Goal: Transaction & Acquisition: Purchase product/service

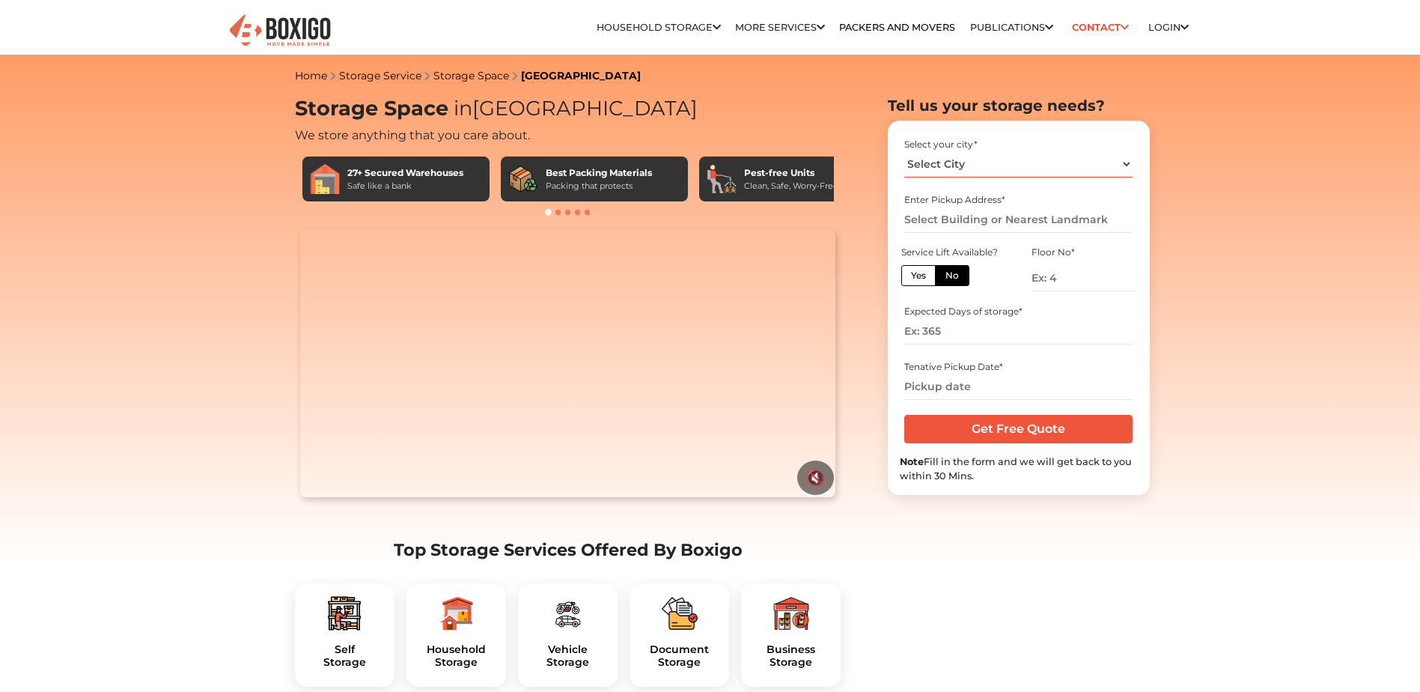
click at [998, 166] on select "Select City Bangalore Bengaluru Bhopal Bhubaneswar Chennai Coimbatore Cuttack D…" at bounding box center [1018, 164] width 228 height 26
select select "[GEOGRAPHIC_DATA]"
click at [904, 151] on select "Select City Bangalore Bengaluru Bhopal Bhubaneswar Chennai Coimbatore Cuttack D…" at bounding box center [1018, 164] width 228 height 26
click at [979, 214] on input "text" at bounding box center [1018, 220] width 228 height 26
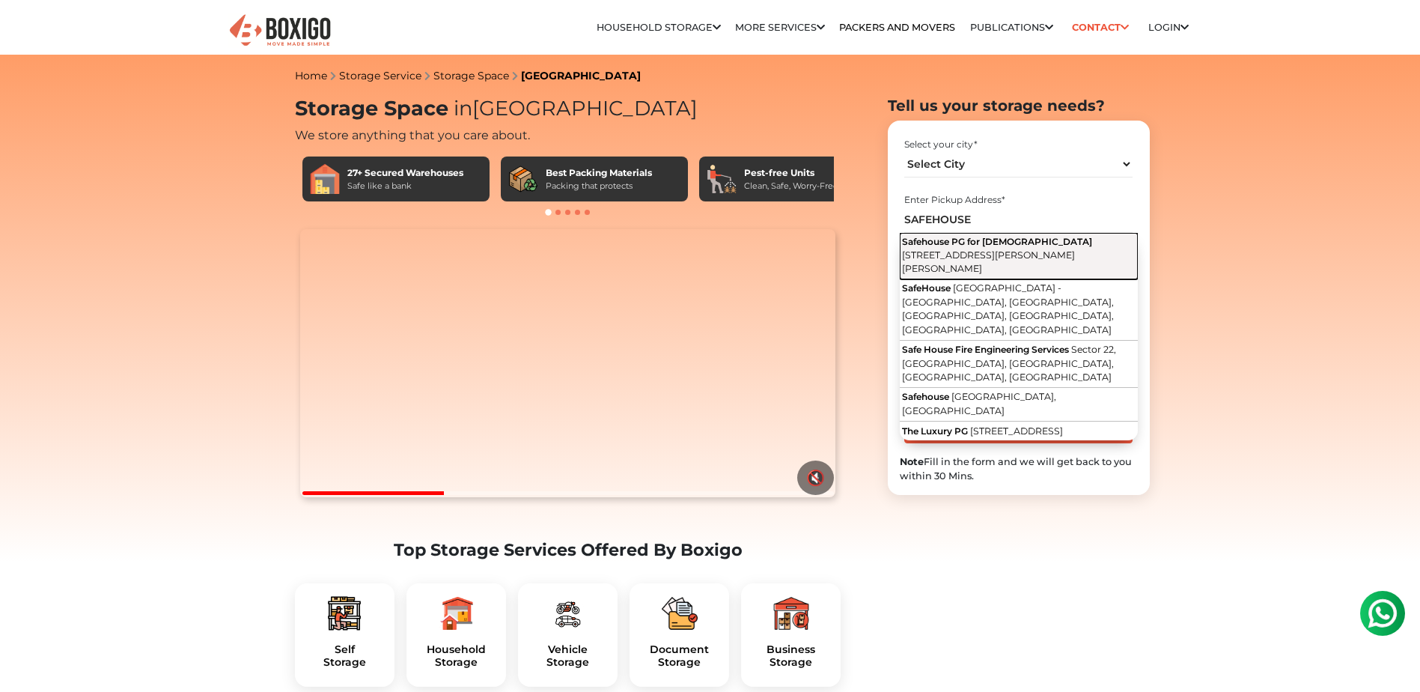
click at [1041, 251] on span "5th Cross Road, Byrasandra Extension, Bayarappa Layout, Suddaguntapalya, C V Ra…" at bounding box center [988, 261] width 173 height 25
type input "Safehouse PG for Ladies, 5th Cross Road, Byrasandra Extension, Bayarappa Layout…"
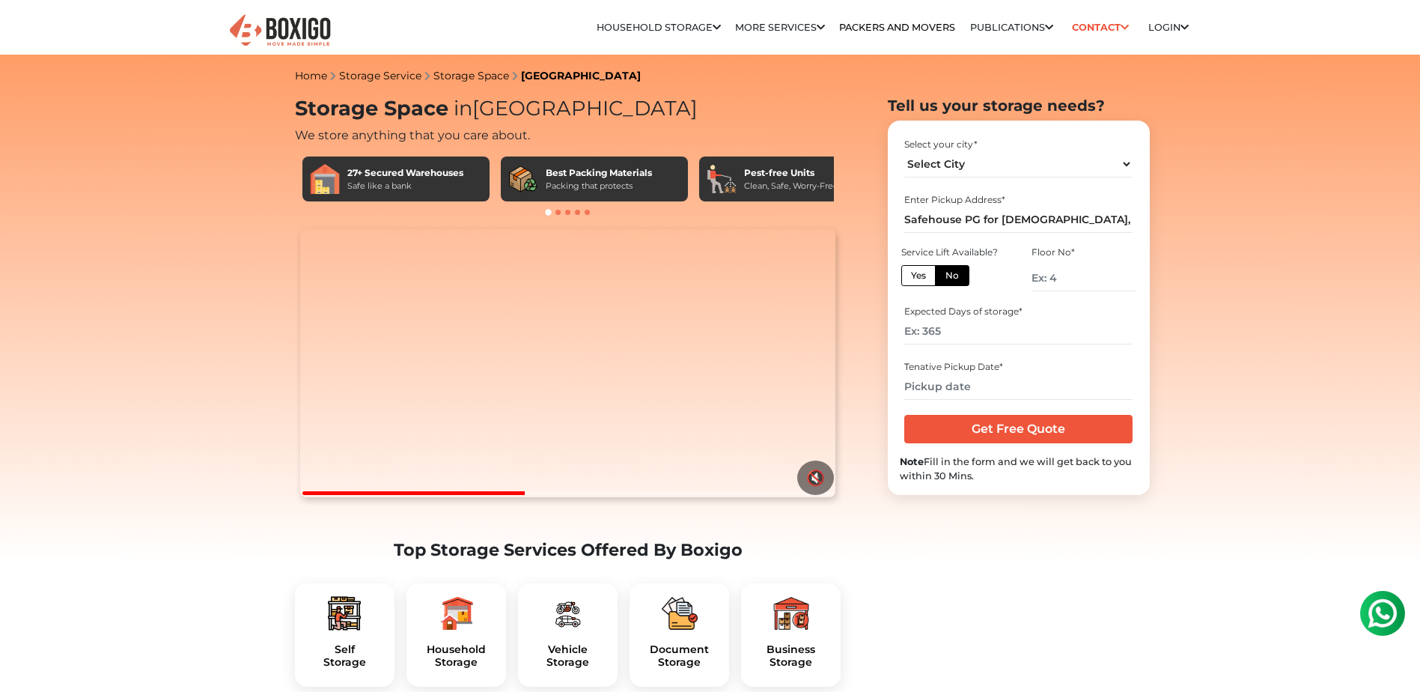
click at [951, 277] on label "No" at bounding box center [952, 275] width 34 height 21
click at [951, 277] on input "No" at bounding box center [951, 274] width 10 height 10
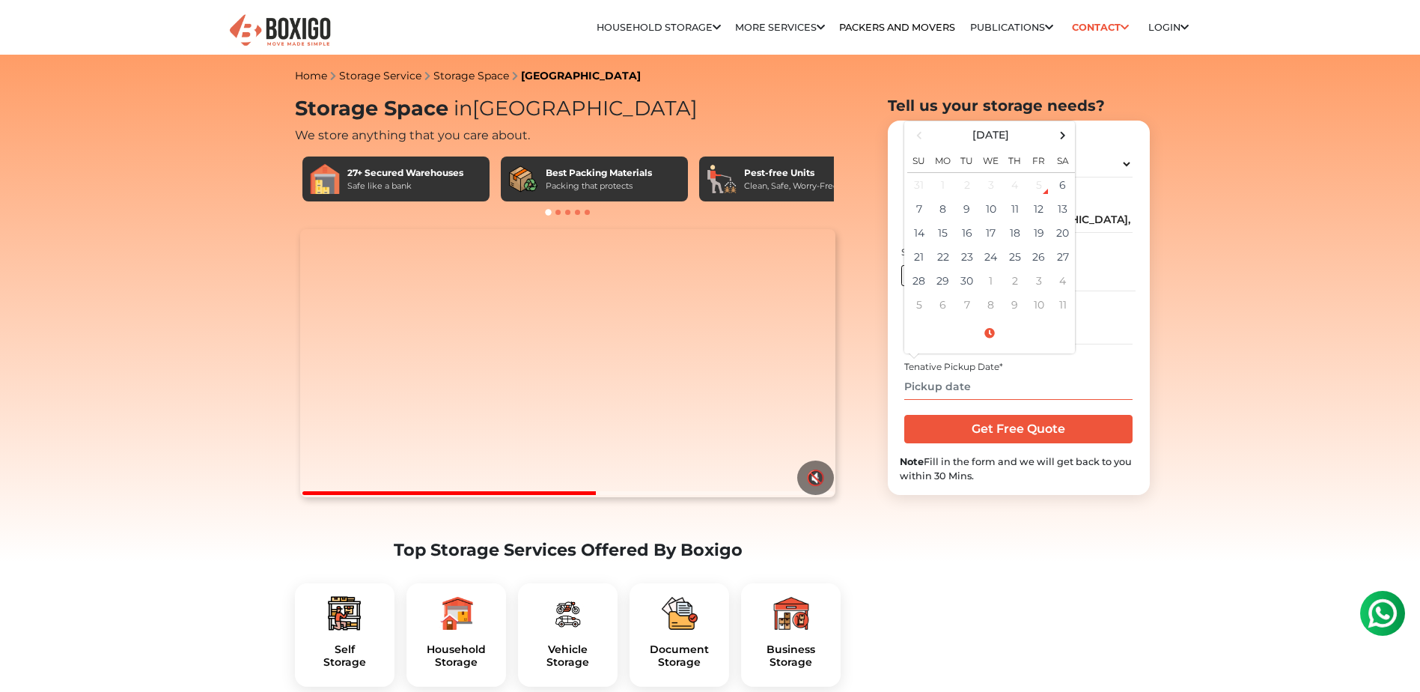
click at [976, 382] on input "text" at bounding box center [1018, 387] width 228 height 26
type input "11"
click at [1018, 214] on td "11" at bounding box center [1015, 209] width 24 height 24
click at [1040, 213] on td "12" at bounding box center [1039, 209] width 24 height 24
type input "09/12/2025 12:00 AM"
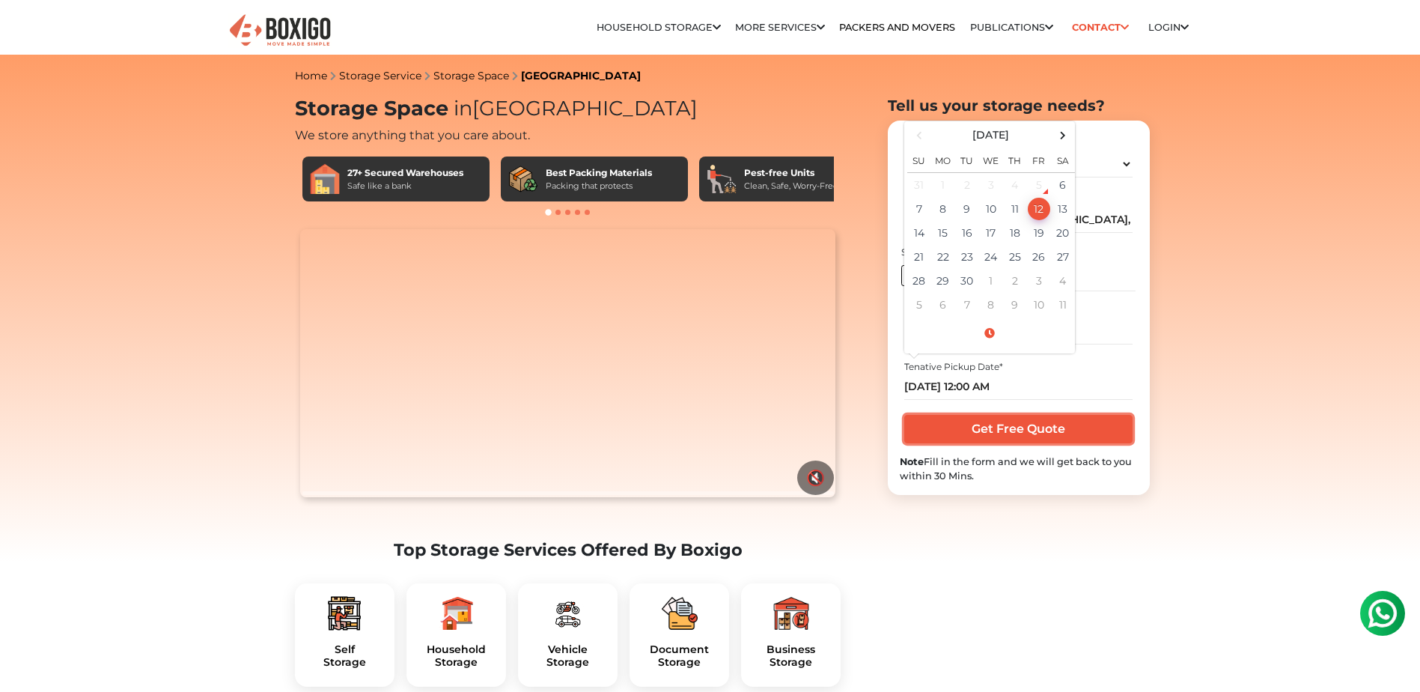
click at [950, 429] on input "Get Free Quote" at bounding box center [1018, 429] width 228 height 28
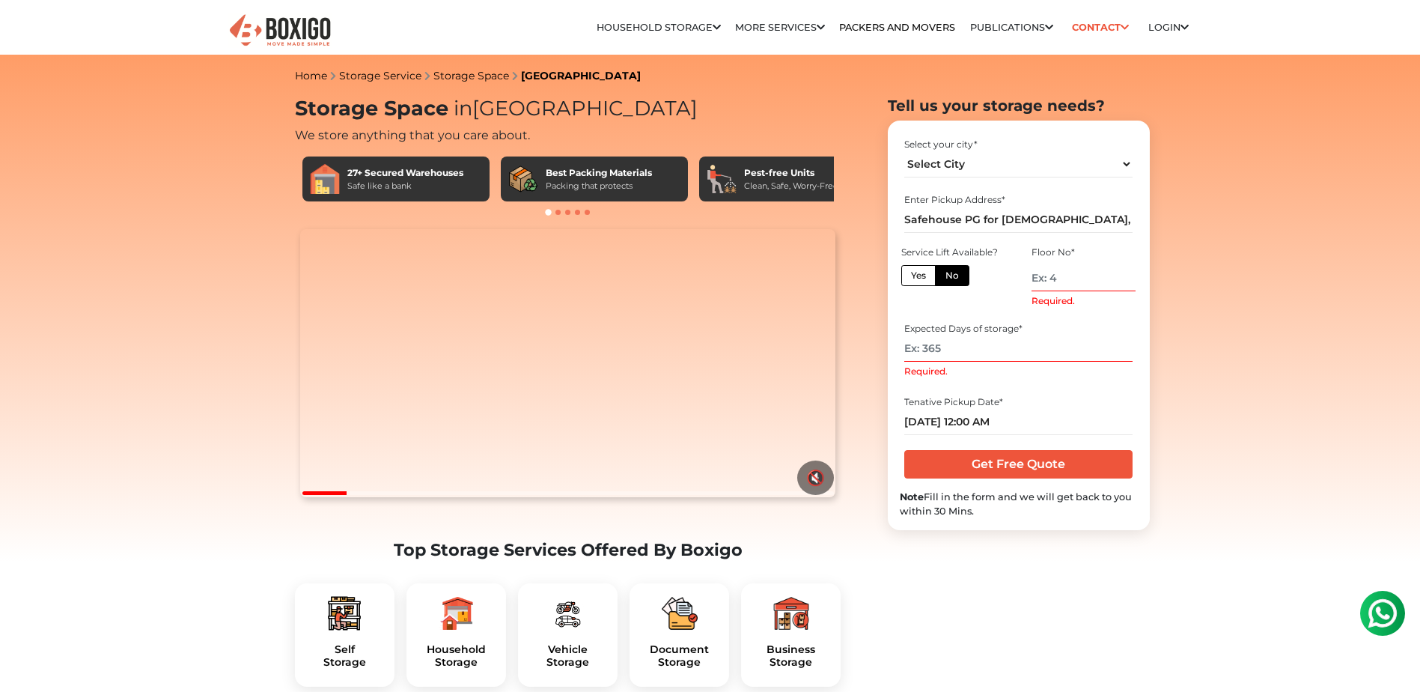
click at [991, 347] on input "Required." at bounding box center [1018, 348] width 228 height 26
click at [807, 495] on button "🔇" at bounding box center [815, 477] width 37 height 34
click at [818, 495] on button "🔊" at bounding box center [815, 477] width 37 height 34
click at [931, 348] on input "Required." at bounding box center [1018, 348] width 228 height 26
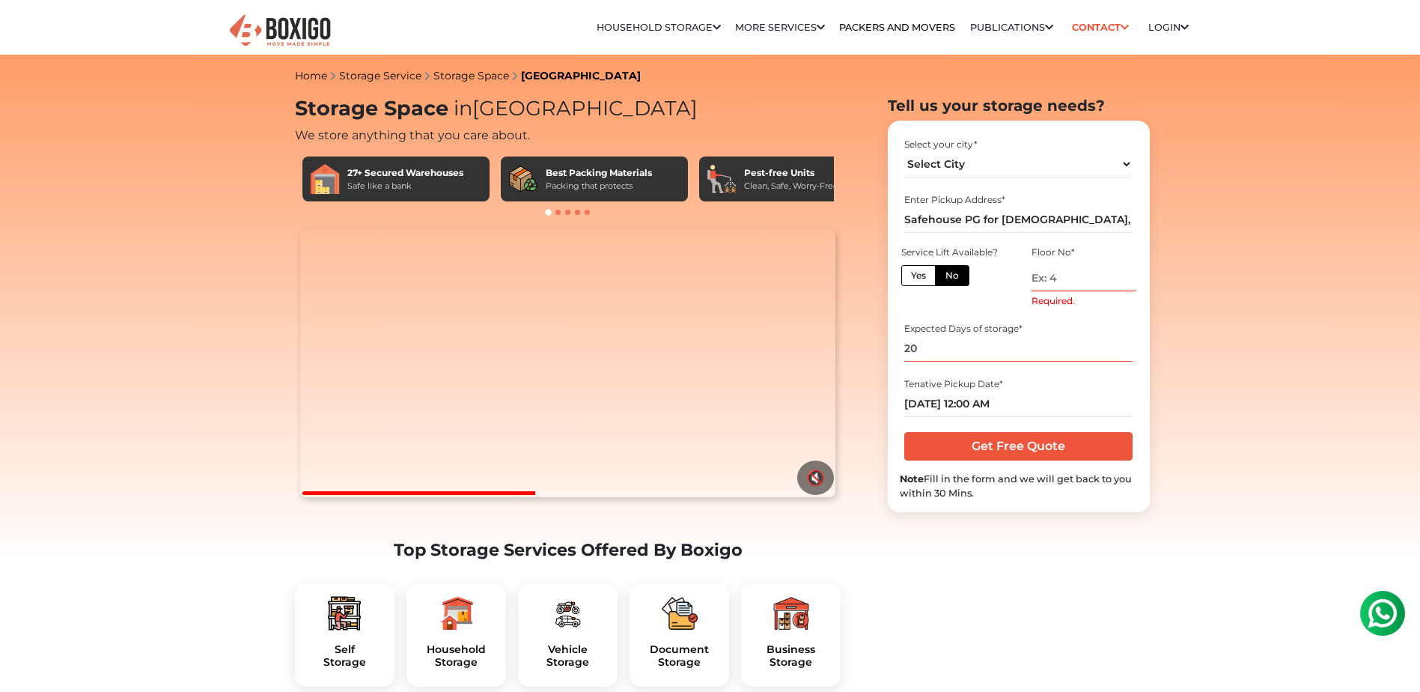
scroll to position [130, 0]
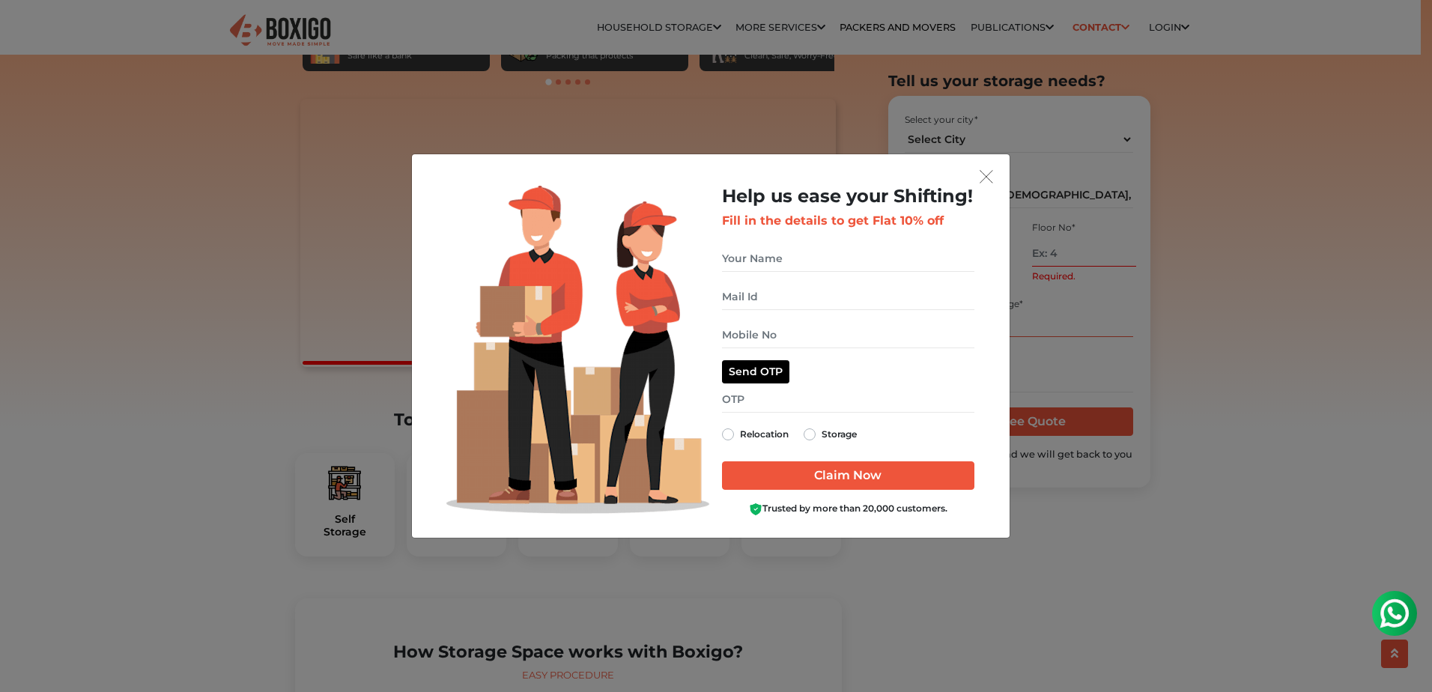
type input "20"
click at [980, 180] on img "get free quote dialog" at bounding box center [985, 176] width 13 height 13
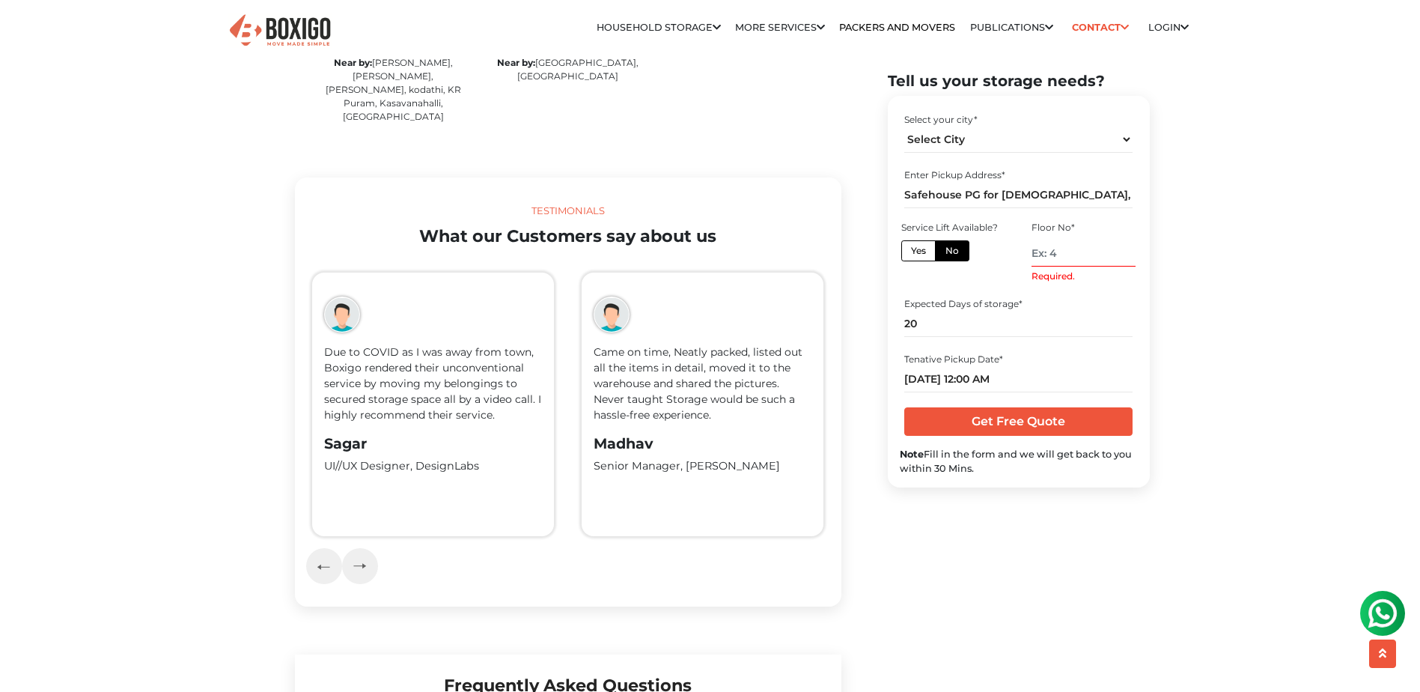
scroll to position [2946, 0]
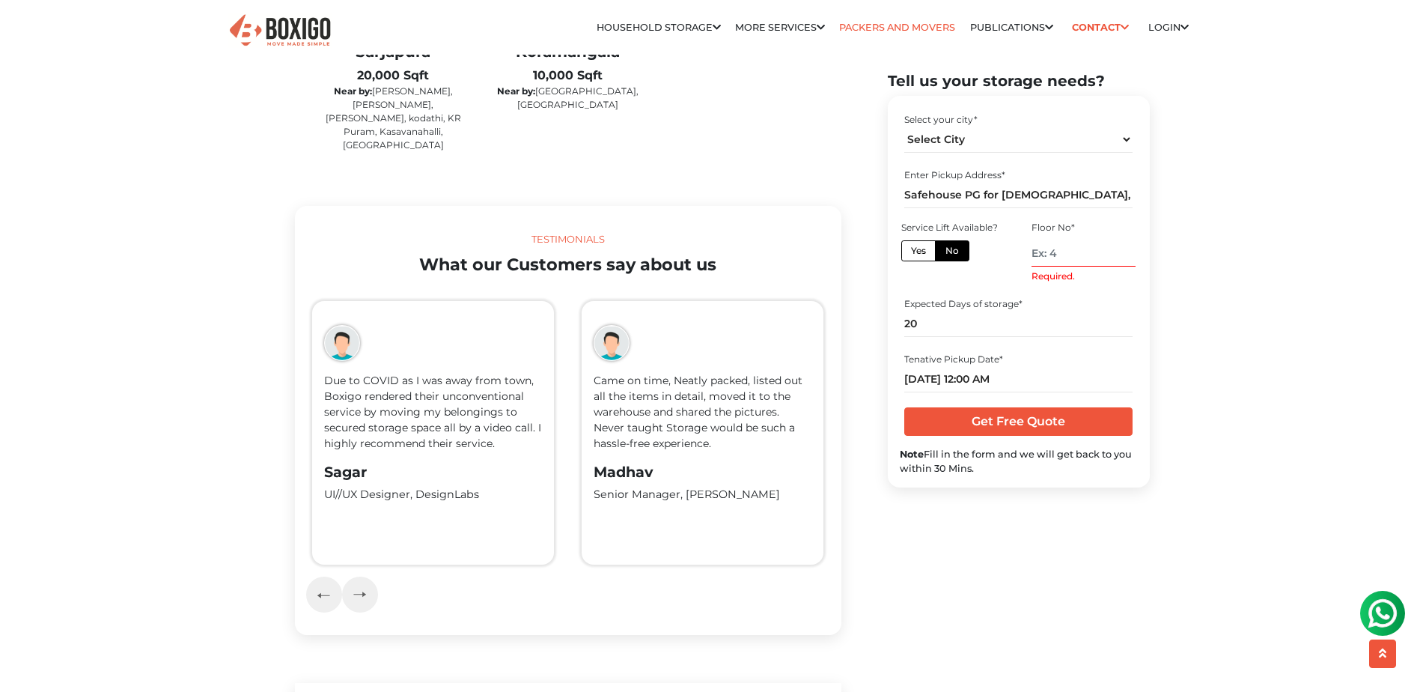
click at [907, 25] on link "Packers and Movers" at bounding box center [897, 27] width 116 height 11
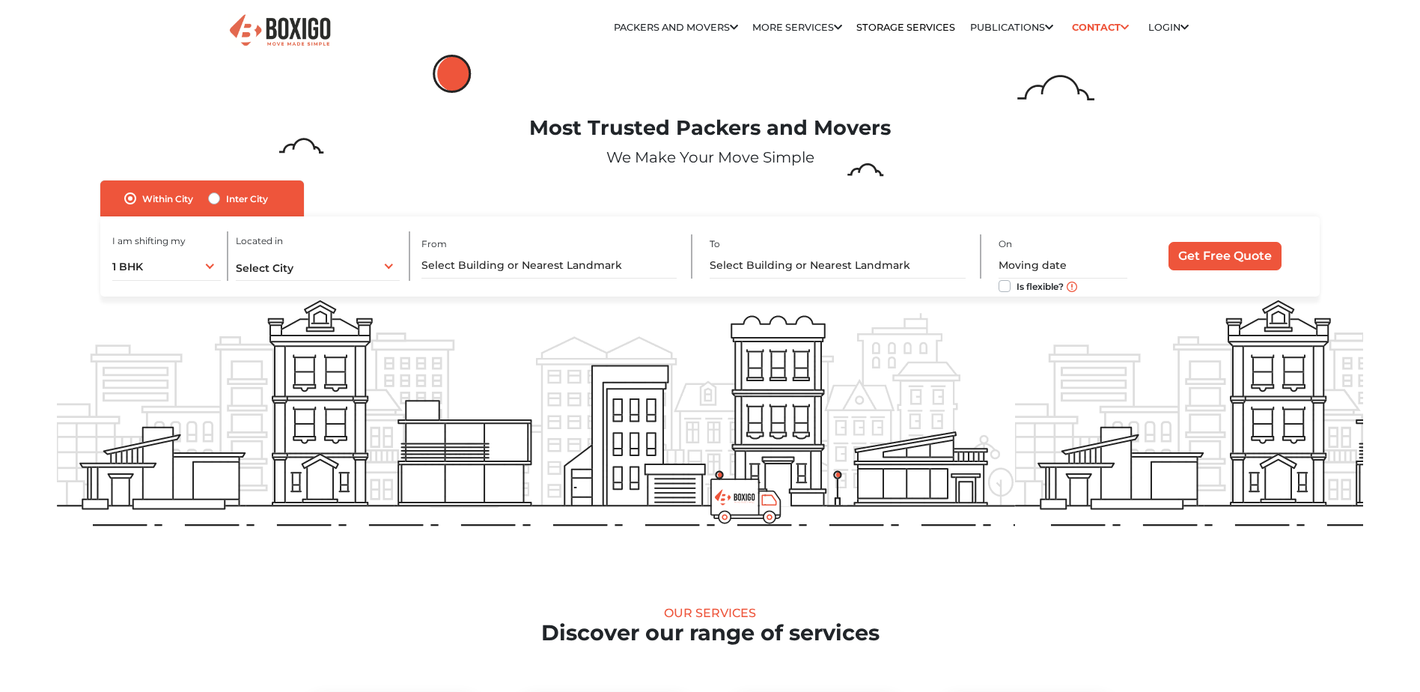
click at [232, 201] on label "Inter City" at bounding box center [247, 198] width 42 height 18
click at [220, 201] on input "Inter City" at bounding box center [214, 196] width 12 height 15
radio input "true"
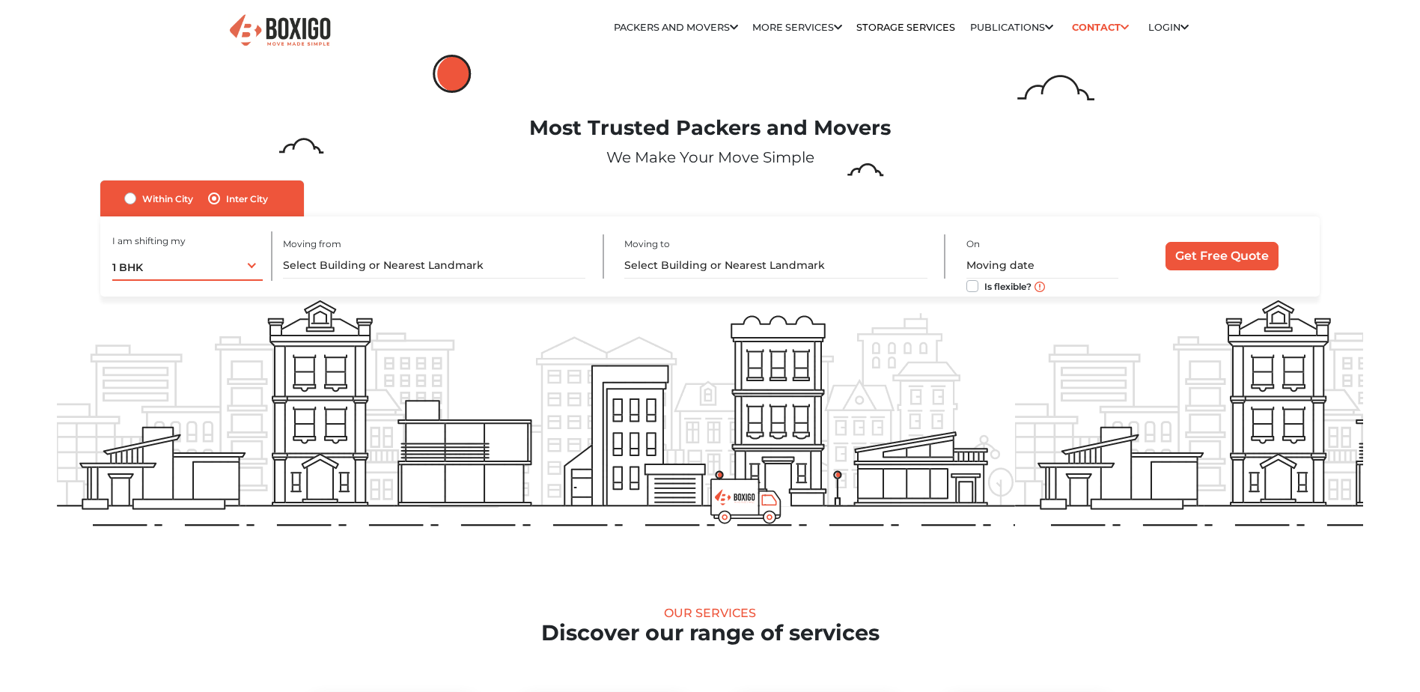
click at [181, 259] on div "1 BHK 1 BHK 2 BHK 3 BHK 3 + BHK FEW ITEMS" at bounding box center [187, 264] width 150 height 31
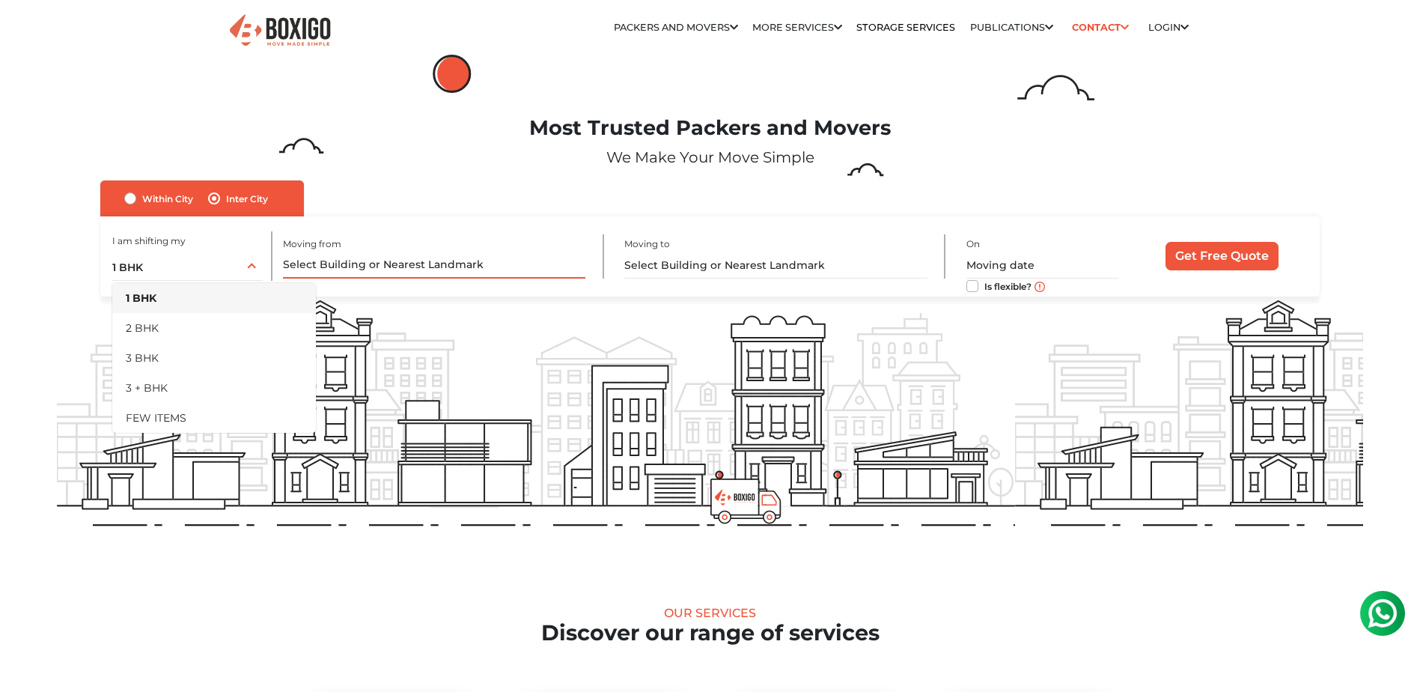
click at [323, 258] on input "text" at bounding box center [434, 265] width 302 height 26
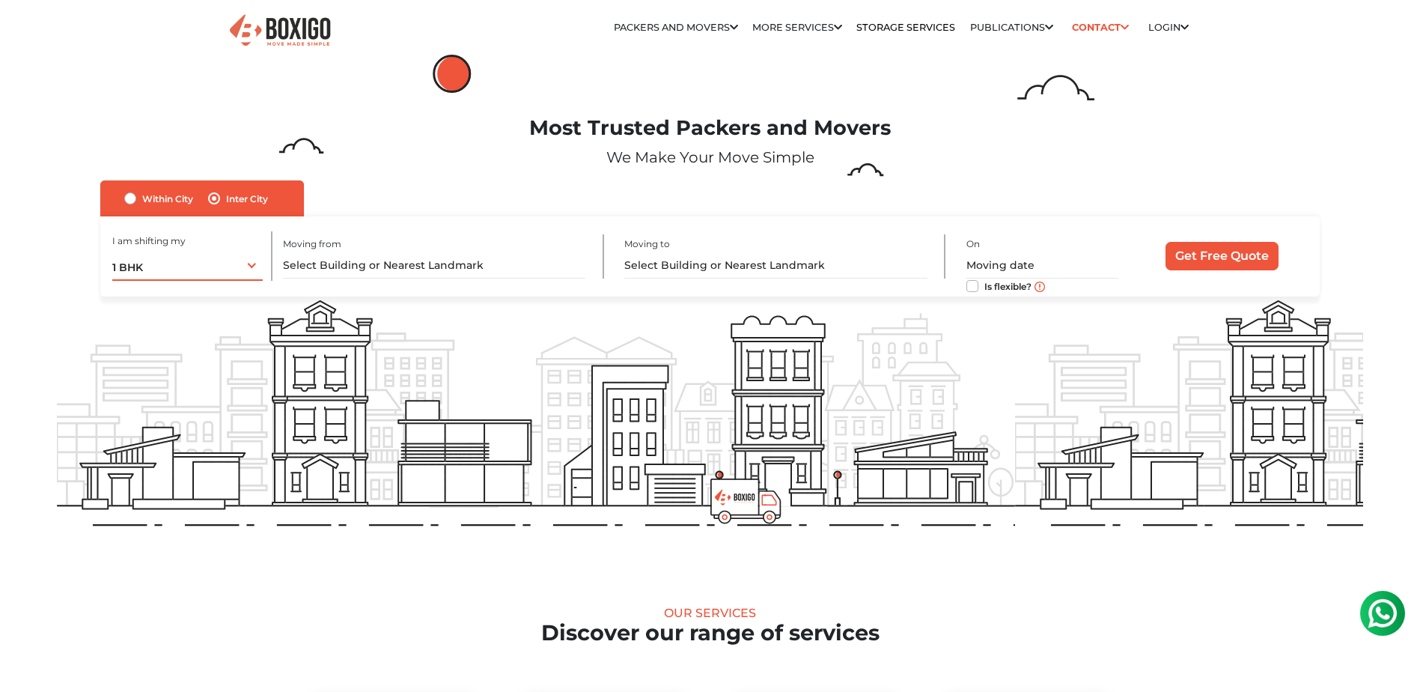
click at [254, 264] on div "1 BHK 1 BHK 2 BHK 3 BHK 3 + BHK FEW ITEMS" at bounding box center [187, 264] width 150 height 31
click at [174, 411] on li "FEW ITEMS" at bounding box center [214, 417] width 204 height 30
click at [393, 261] on input "text" at bounding box center [434, 265] width 302 height 26
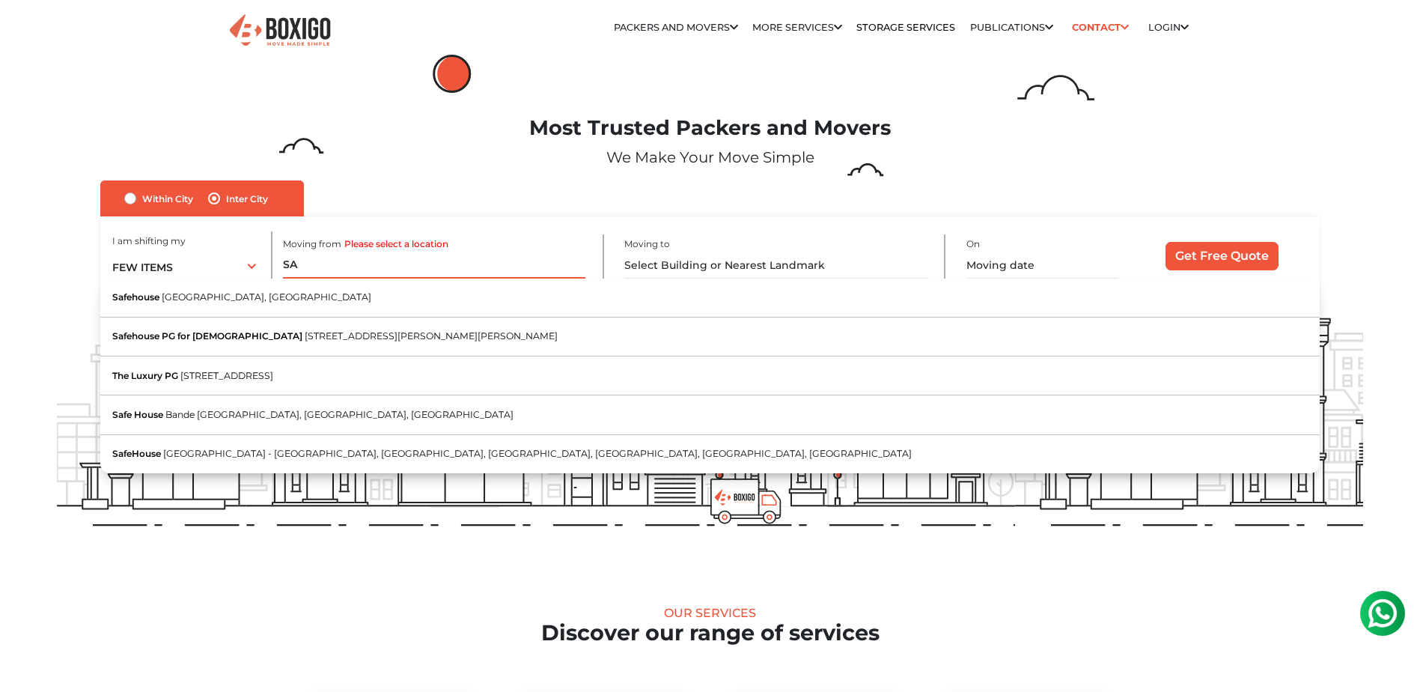
type input "S"
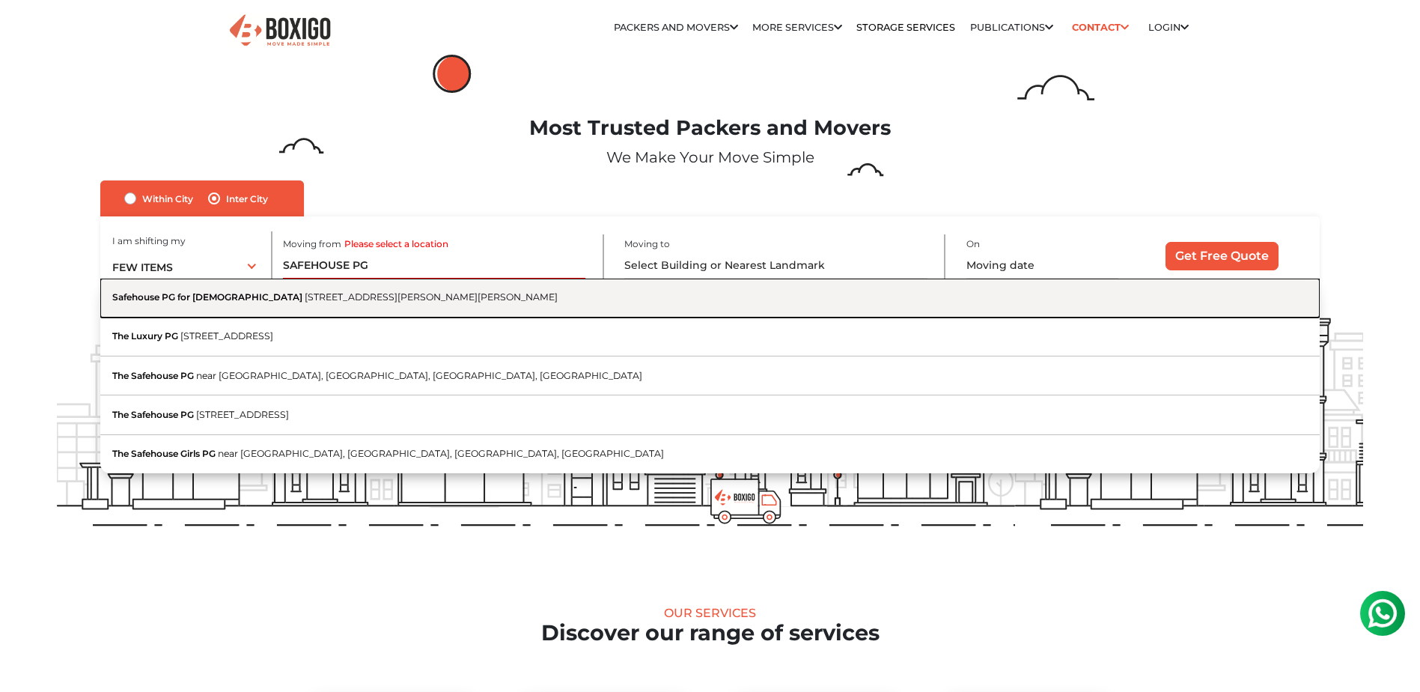
click at [424, 304] on button "Safehouse PG for Ladies 5th Cross Road, Byrasandra Extension, Bayarappa Layout,…" at bounding box center [710, 298] width 1220 height 39
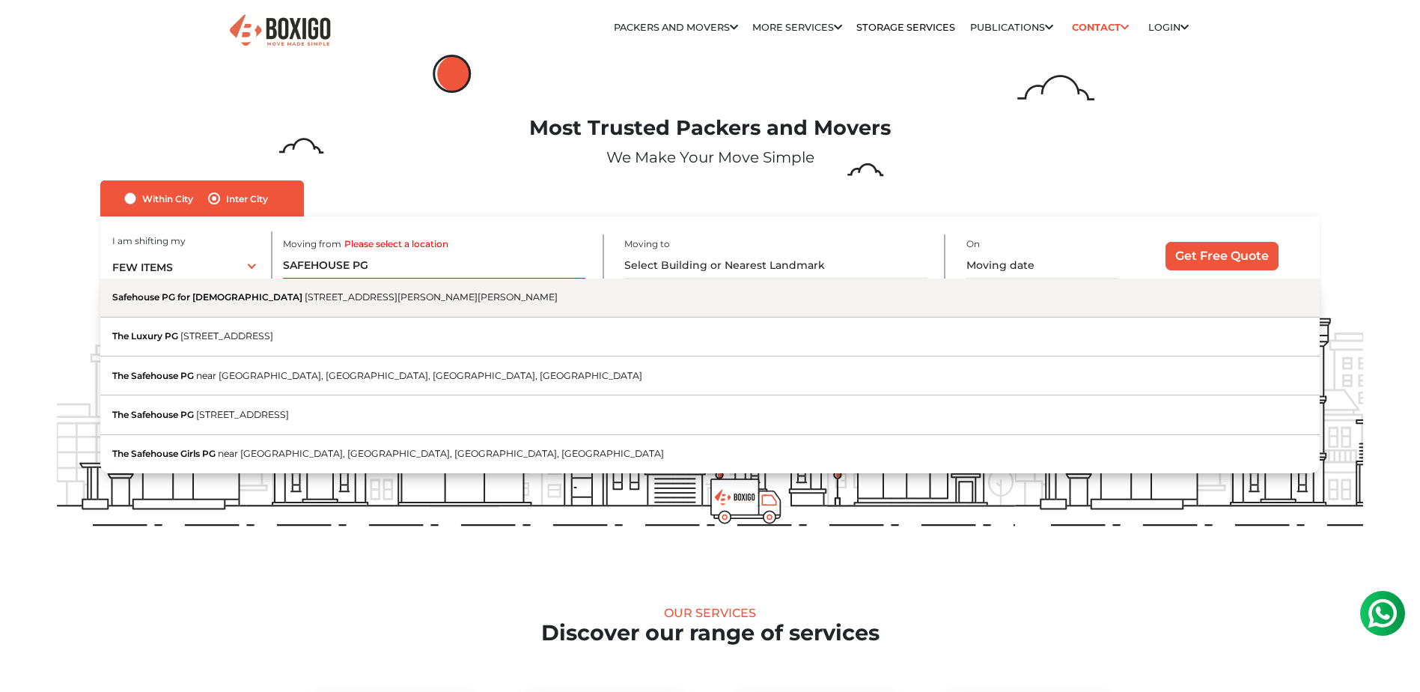
type input "Safehouse PG for Ladies, 5th Cross Road, Byrasandra Extension, Bayarappa Layout…"
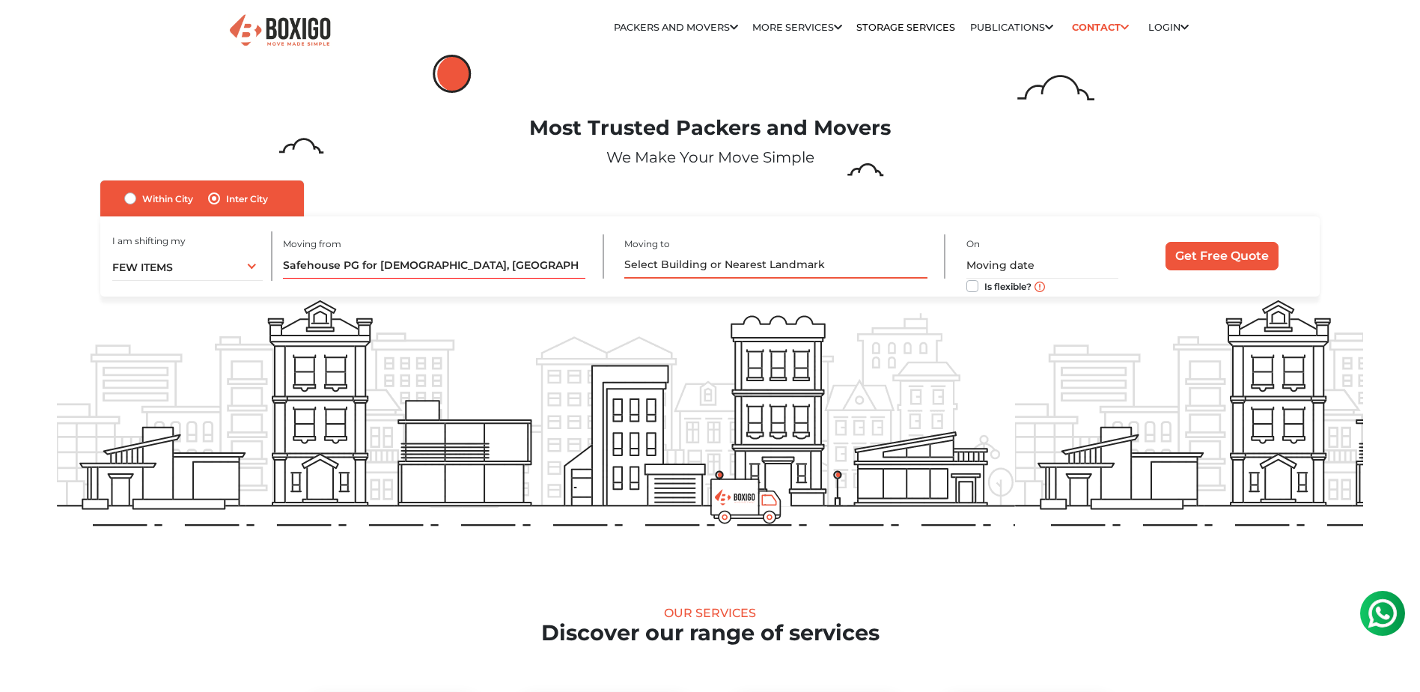
click at [646, 257] on input "text" at bounding box center [775, 265] width 302 height 26
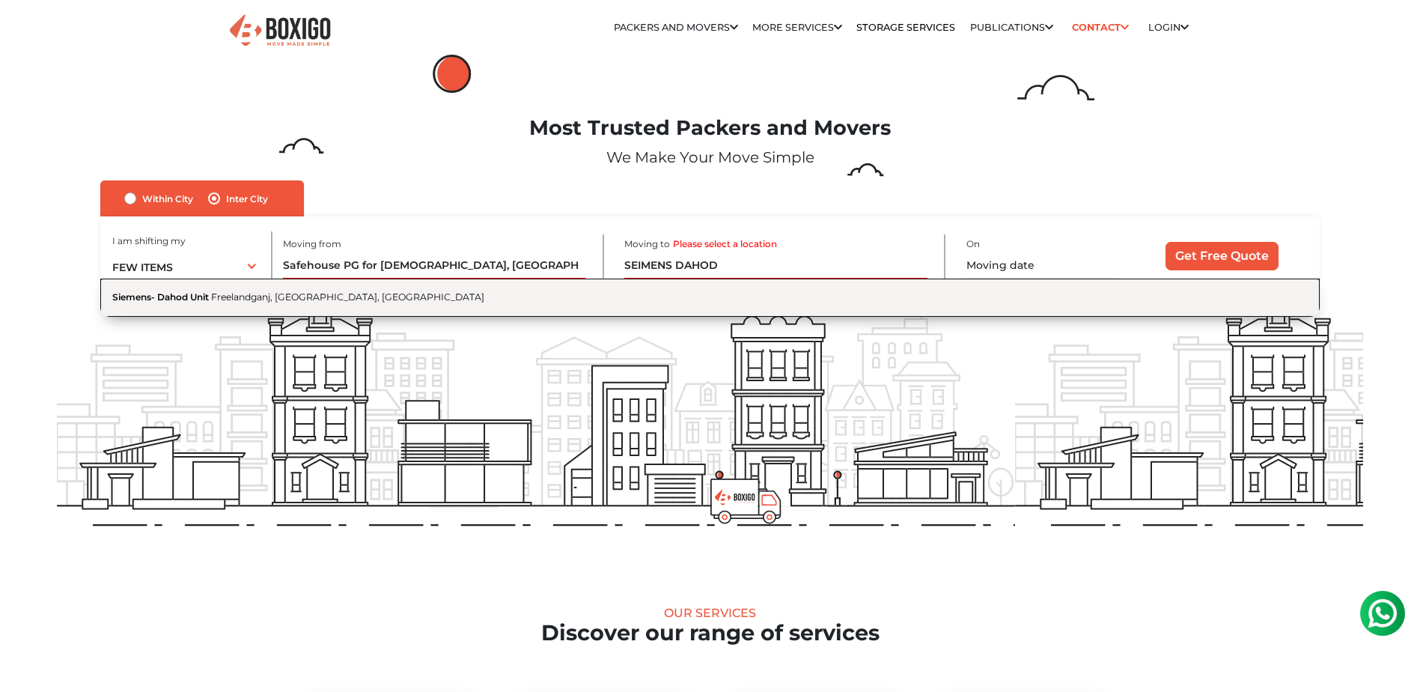
click at [731, 299] on button "Siemens- Dahod Unit Freelandganj, Dahod, Gujarat" at bounding box center [710, 298] width 1220 height 38
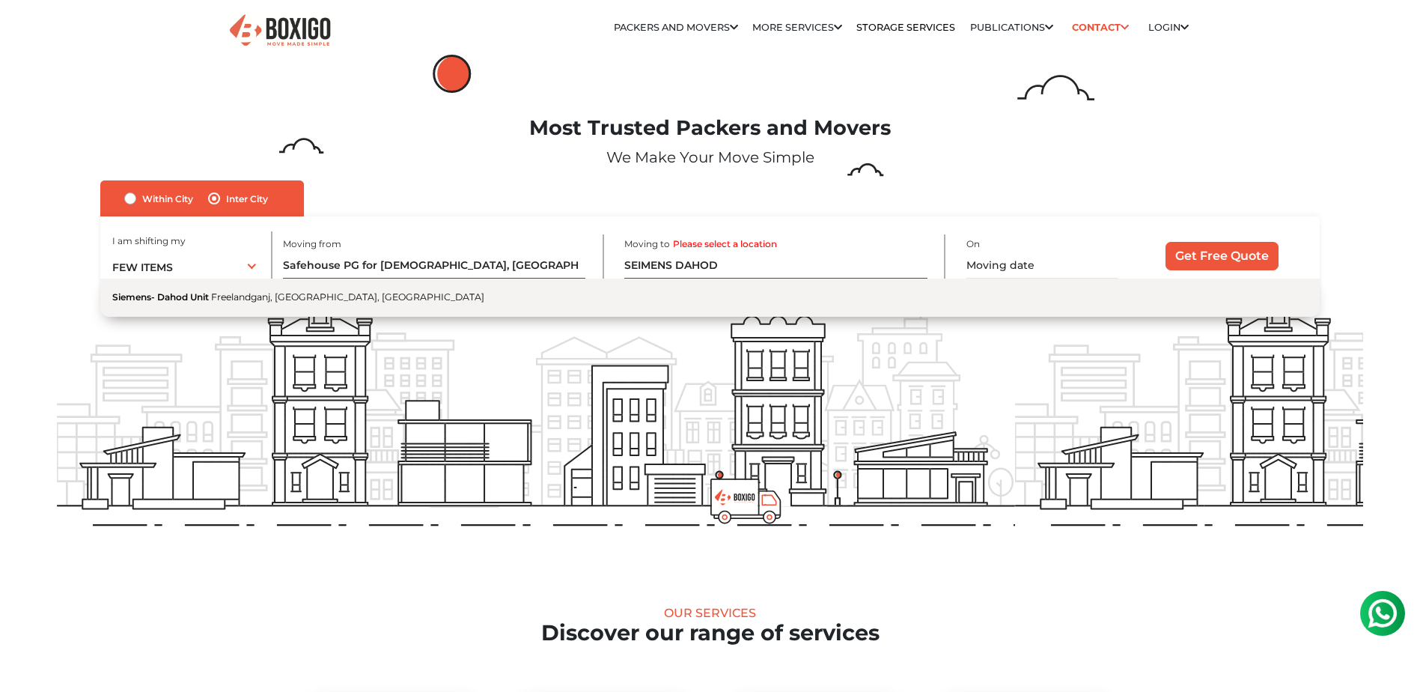
type input "Siemens- Dahod Unit, Freelandganj, Dahod, Gujarat"
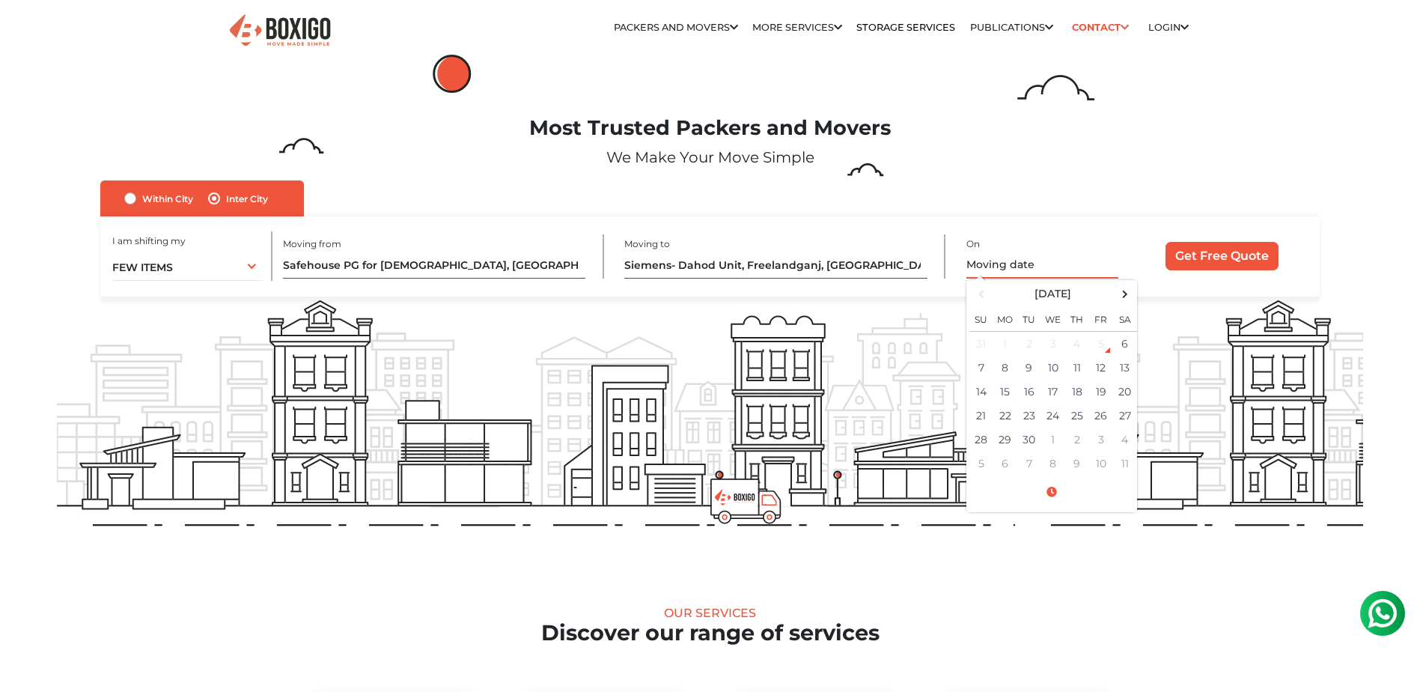
click at [1046, 273] on input "text" at bounding box center [1043, 265] width 152 height 26
click at [1107, 370] on td "12" at bounding box center [1101, 368] width 24 height 24
type input "09/12/2025 12:00 AM"
click at [1226, 257] on input "Get Free Quote" at bounding box center [1222, 256] width 113 height 28
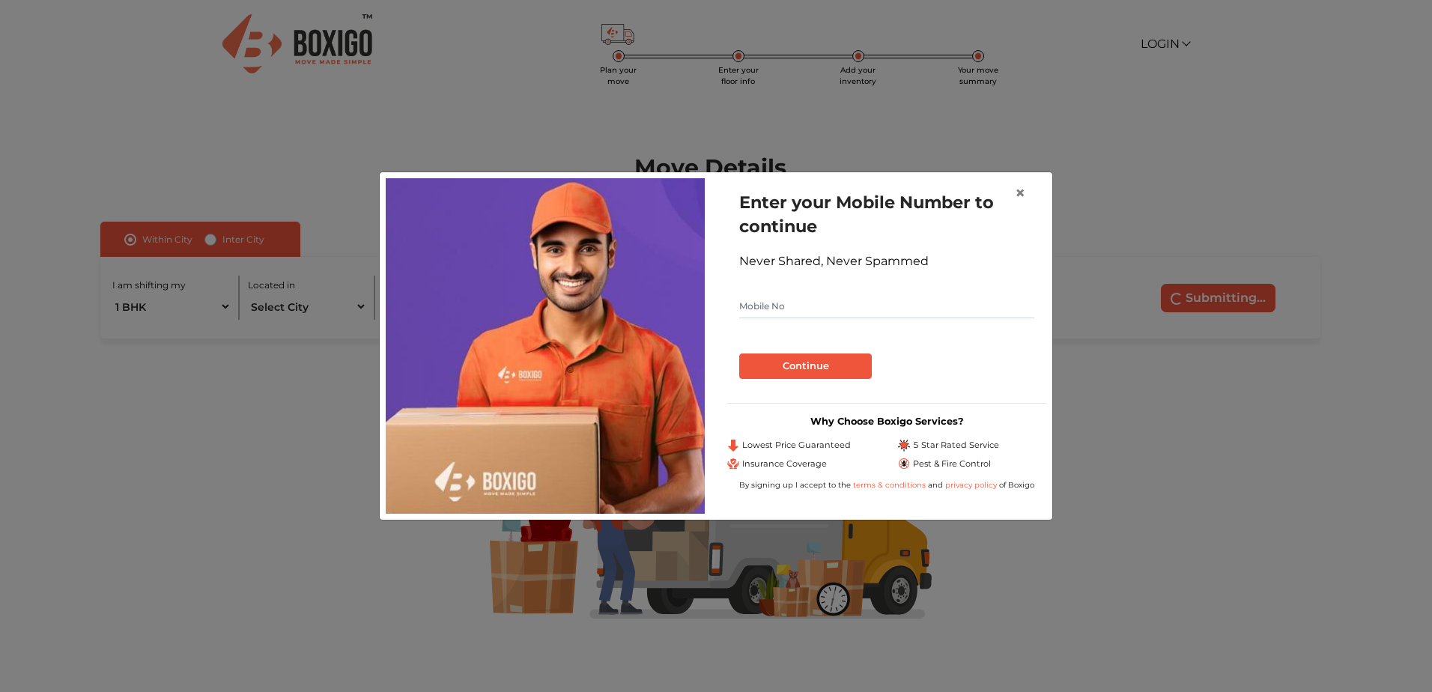
click at [845, 316] on input "text" at bounding box center [886, 306] width 295 height 24
type input "6388426685"
click at [835, 362] on button "Continue" at bounding box center [805, 365] width 133 height 25
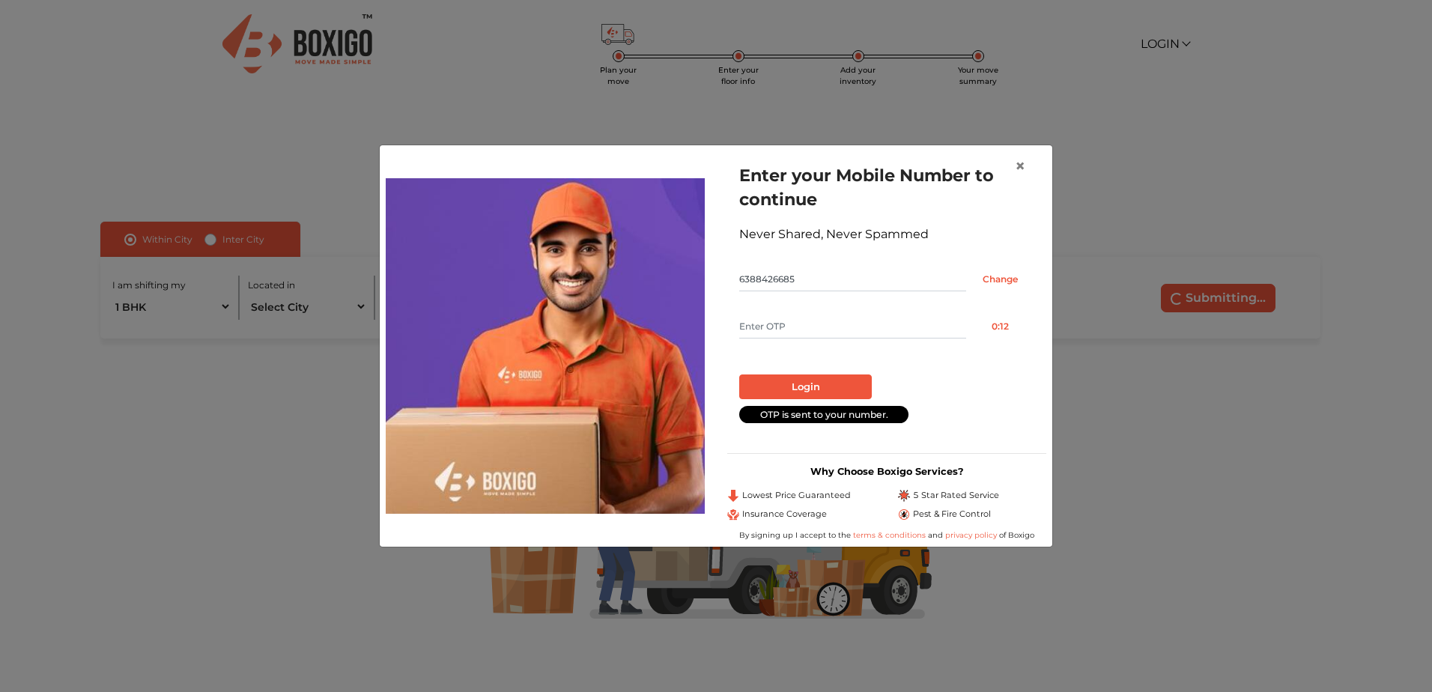
click at [836, 331] on input "text" at bounding box center [852, 326] width 227 height 24
type input "6674"
click at [830, 382] on button "Login" at bounding box center [805, 386] width 133 height 25
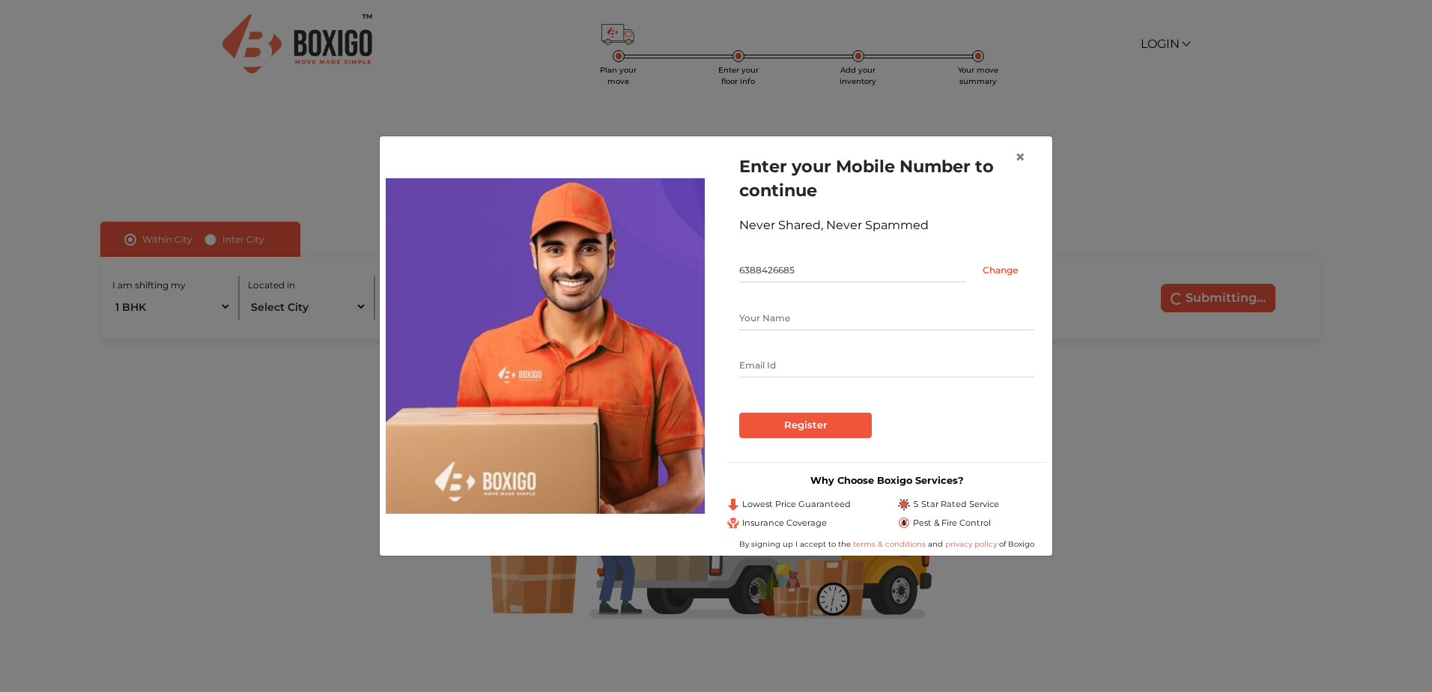
click at [838, 315] on input "text" at bounding box center [886, 318] width 295 height 24
type input "Anchal sengar"
type input "anchalsengar40@gmail.com"
click at [782, 427] on input "Register" at bounding box center [805, 425] width 133 height 25
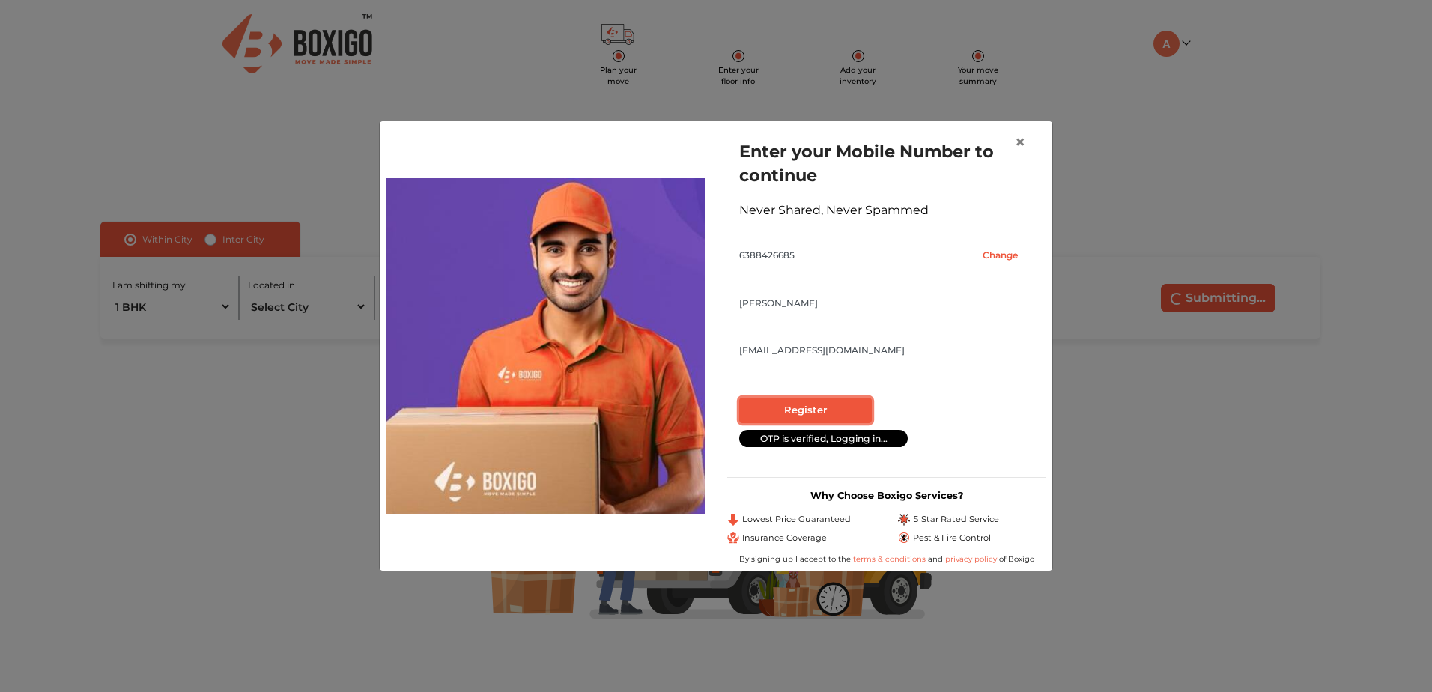
radio input "false"
radio input "true"
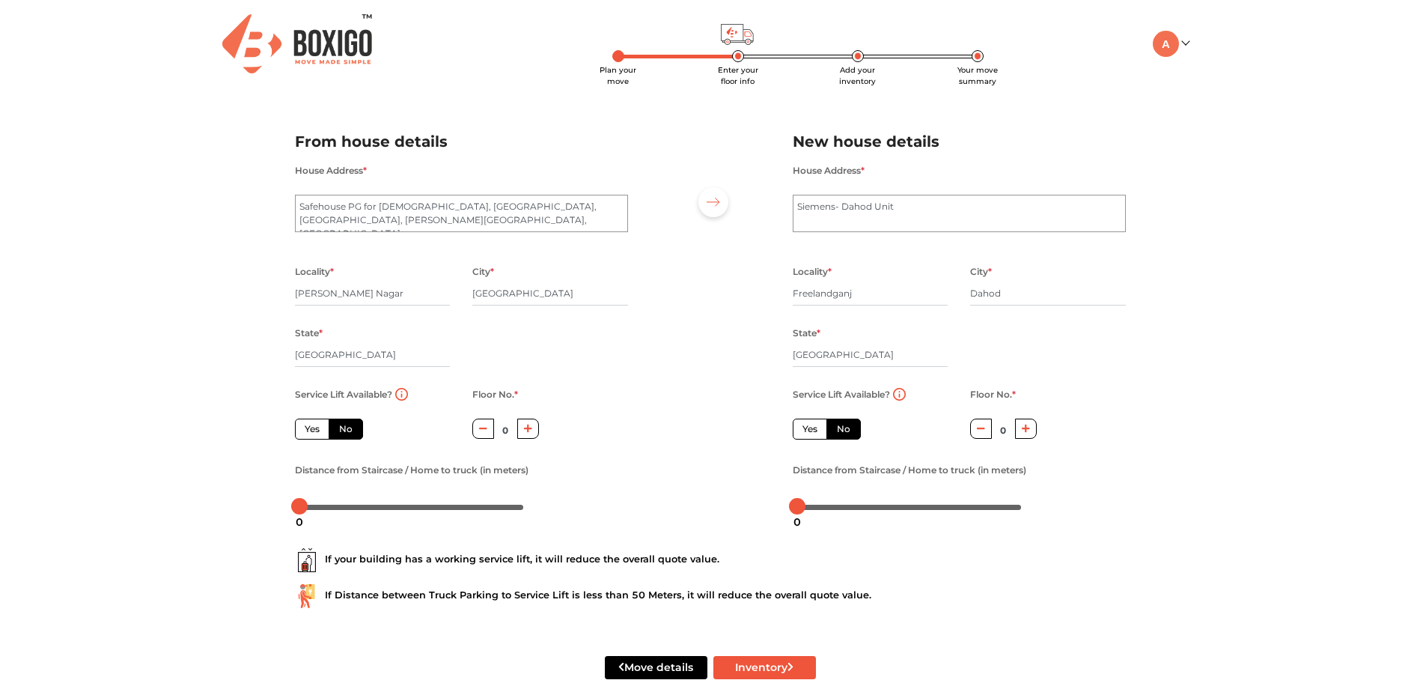
scroll to position [23, 0]
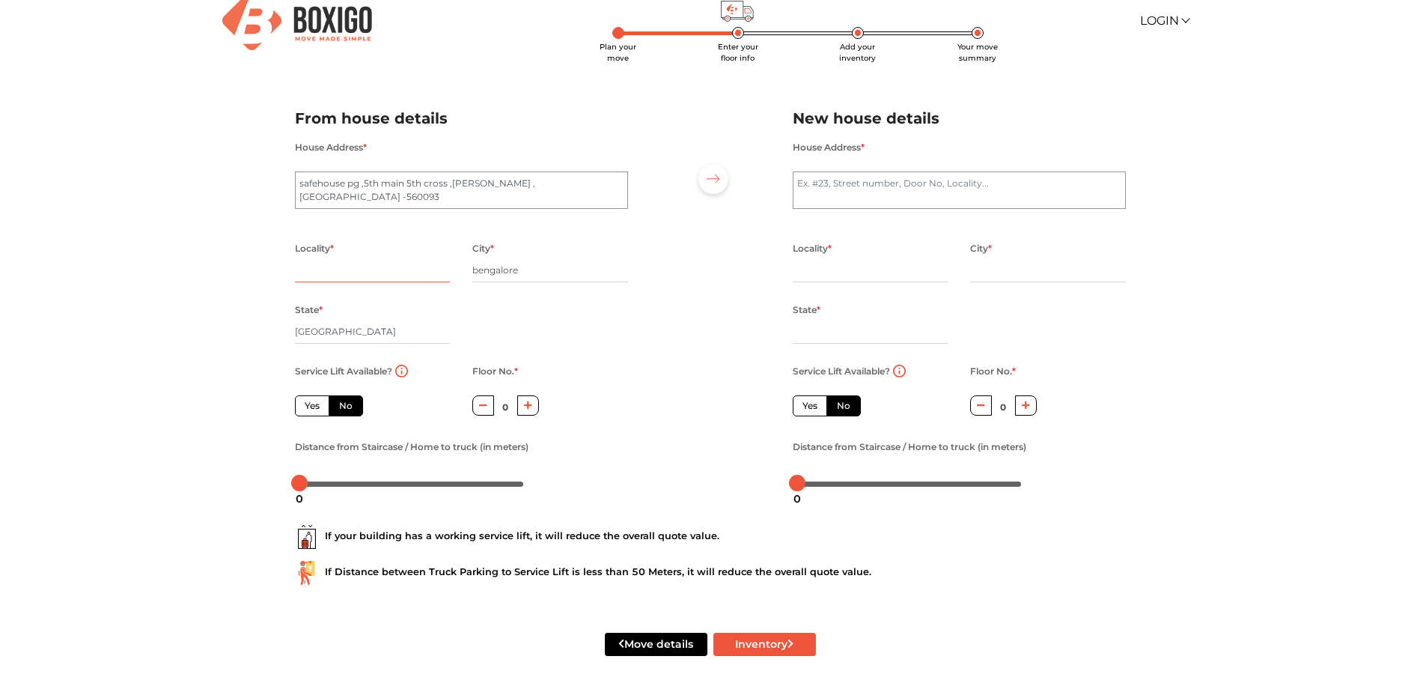
click at [371, 276] on input "text" at bounding box center [373, 270] width 156 height 24
type input "sgpalya"
click at [609, 373] on div "Service Lift Available? Yes No Floor No. * 0 Distance from Staircase / Home to …" at bounding box center [462, 428] width 356 height 133
click at [526, 408] on icon "button" at bounding box center [528, 405] width 8 height 9
type input "1"
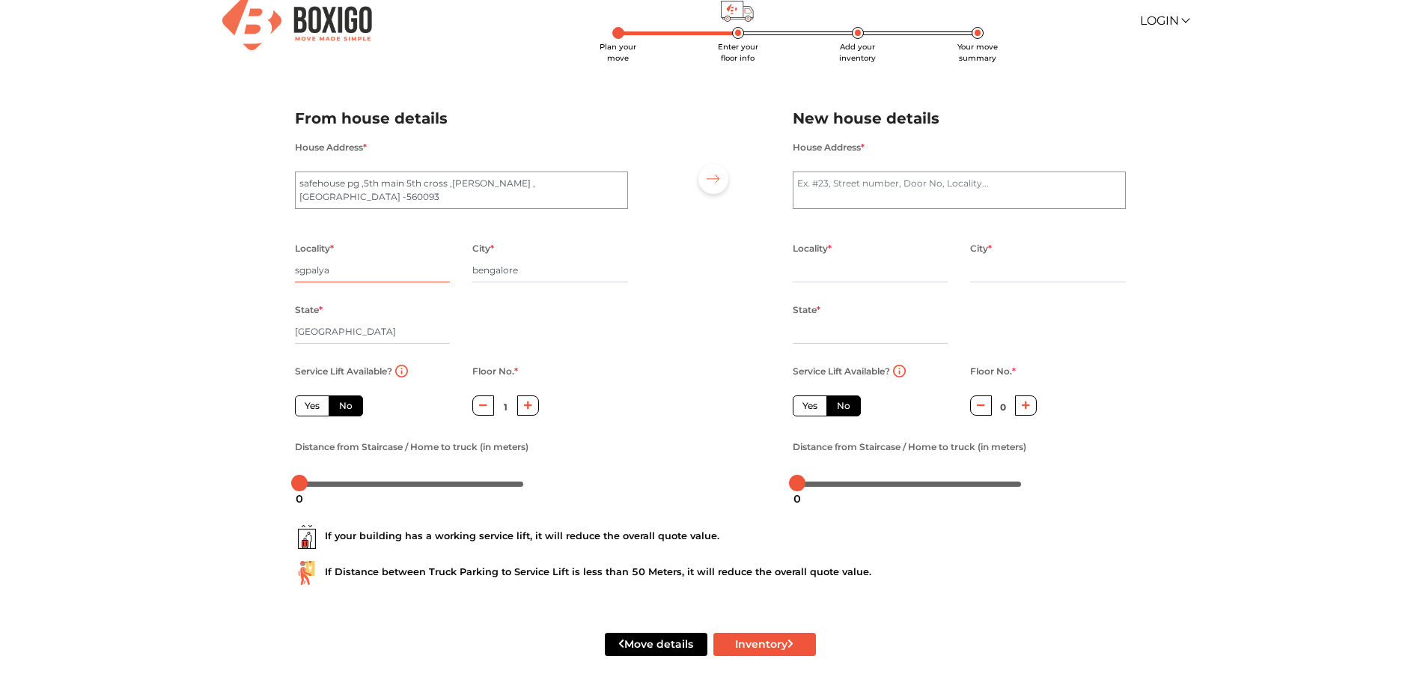
click at [367, 273] on input "sgpalya" at bounding box center [373, 270] width 156 height 24
click at [409, 325] on input "Uttar Pradesh" at bounding box center [373, 332] width 156 height 24
type input "U"
type input "h"
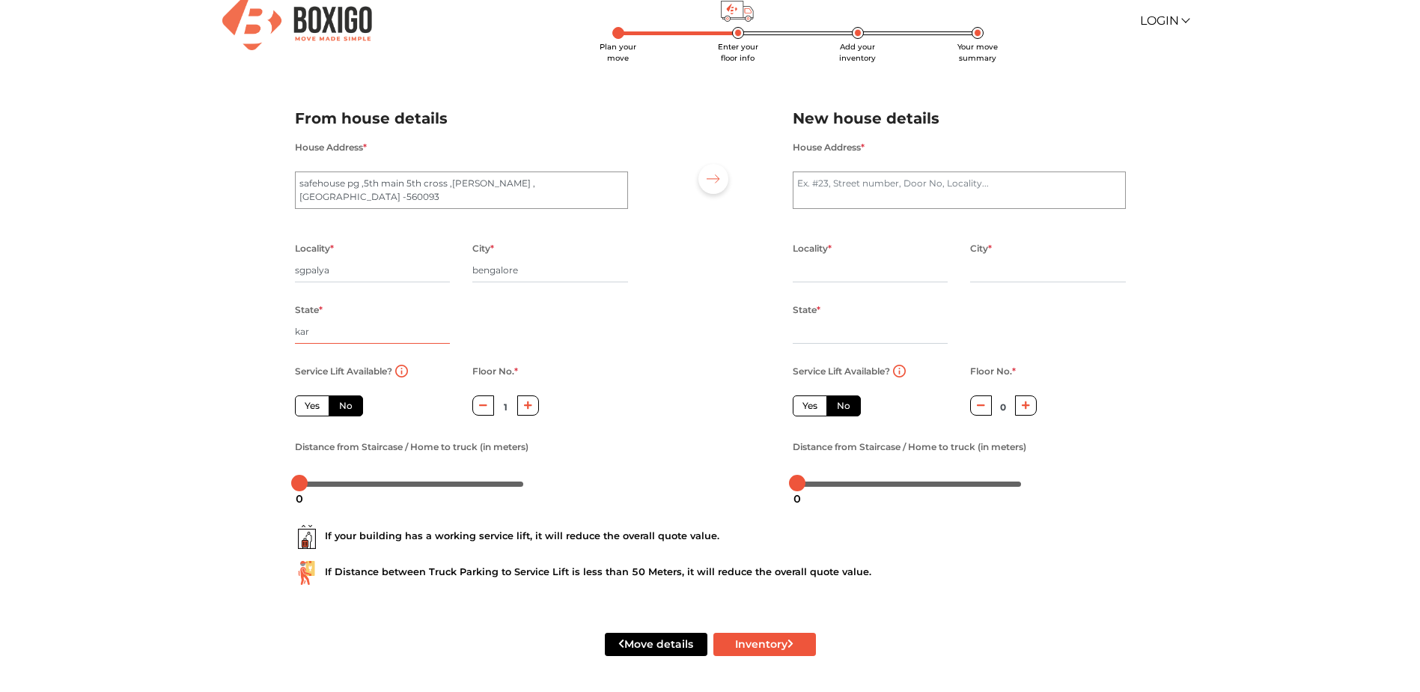
type input "karnataka"
click at [878, 189] on textarea "House Address *" at bounding box center [959, 189] width 333 height 37
click at [839, 273] on input "text" at bounding box center [871, 270] width 156 height 24
type textarea "s"
type textarea "d"
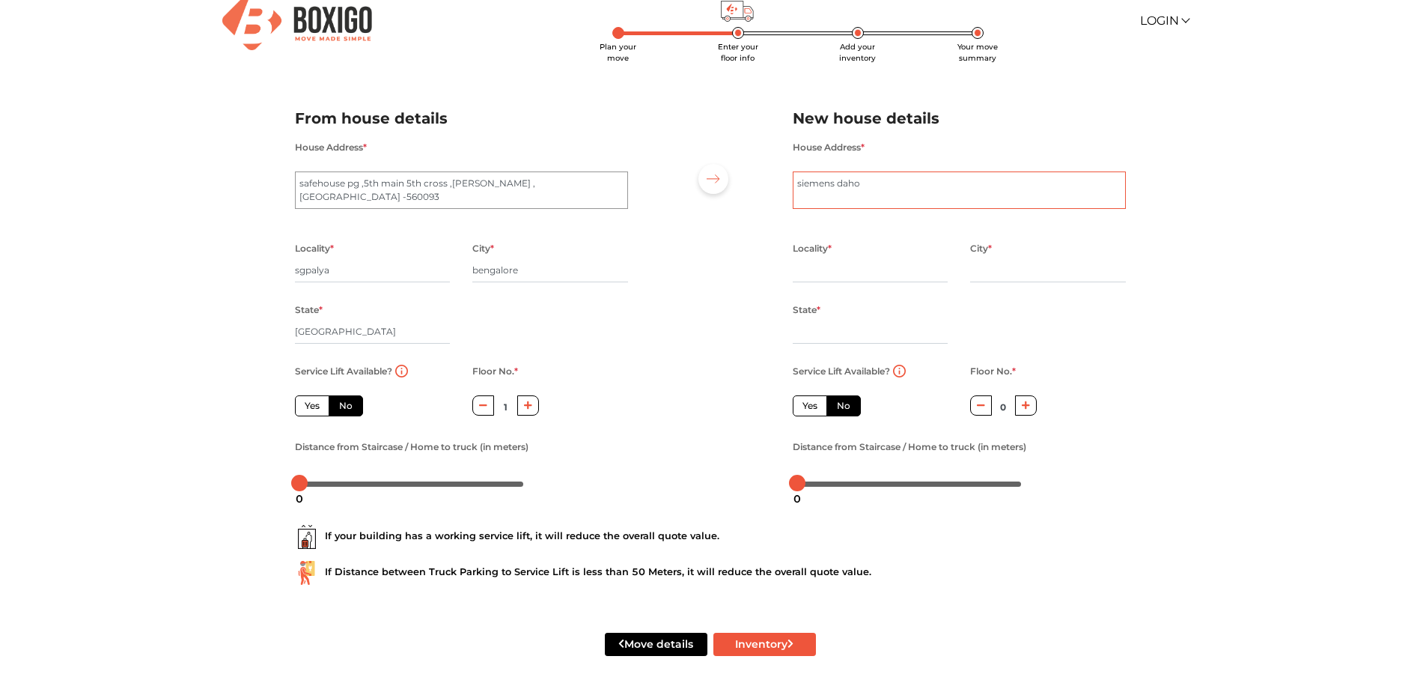
type textarea "siemens dahod"
click at [824, 273] on input "text" at bounding box center [871, 270] width 156 height 24
type input "d"
type input "freelandganj"
click at [1000, 274] on input "text" at bounding box center [1048, 270] width 156 height 24
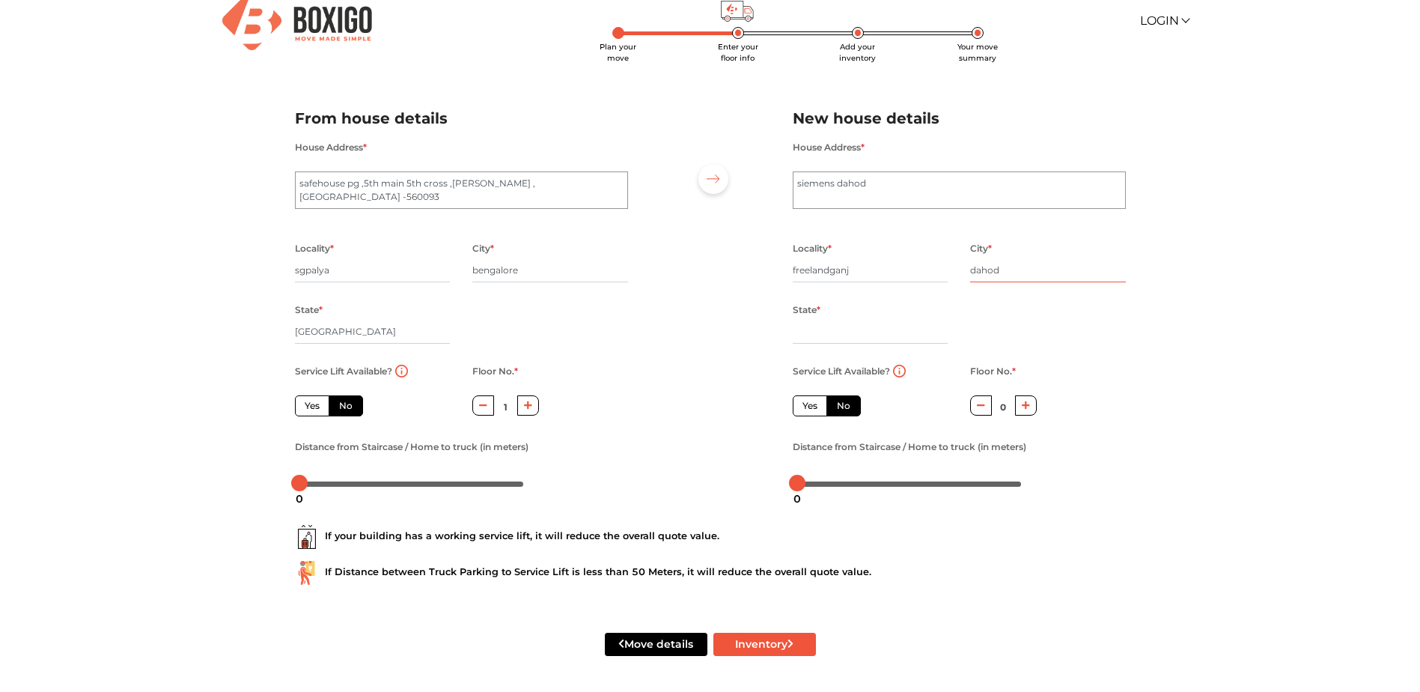
type input "dahod"
click at [829, 335] on input "text" at bounding box center [871, 332] width 156 height 24
type input "gujrat"
click at [1077, 398] on div "Service Lift Available? Yes No Floor No. * 0 Distance from Staircase / Home to …" at bounding box center [960, 428] width 356 height 133
click at [684, 648] on button "Move details" at bounding box center [656, 644] width 103 height 23
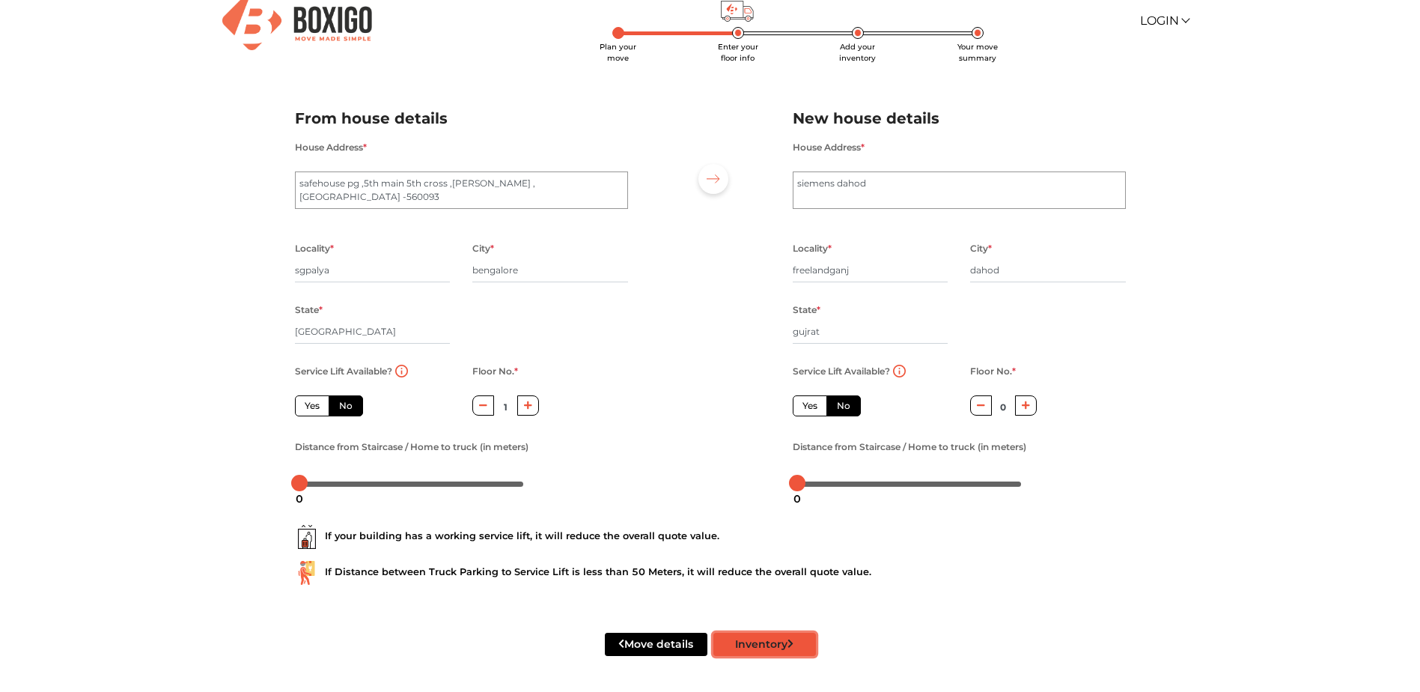
click at [783, 648] on button "Inventory" at bounding box center [765, 644] width 103 height 23
click at [771, 642] on button "Inventory" at bounding box center [765, 644] width 103 height 23
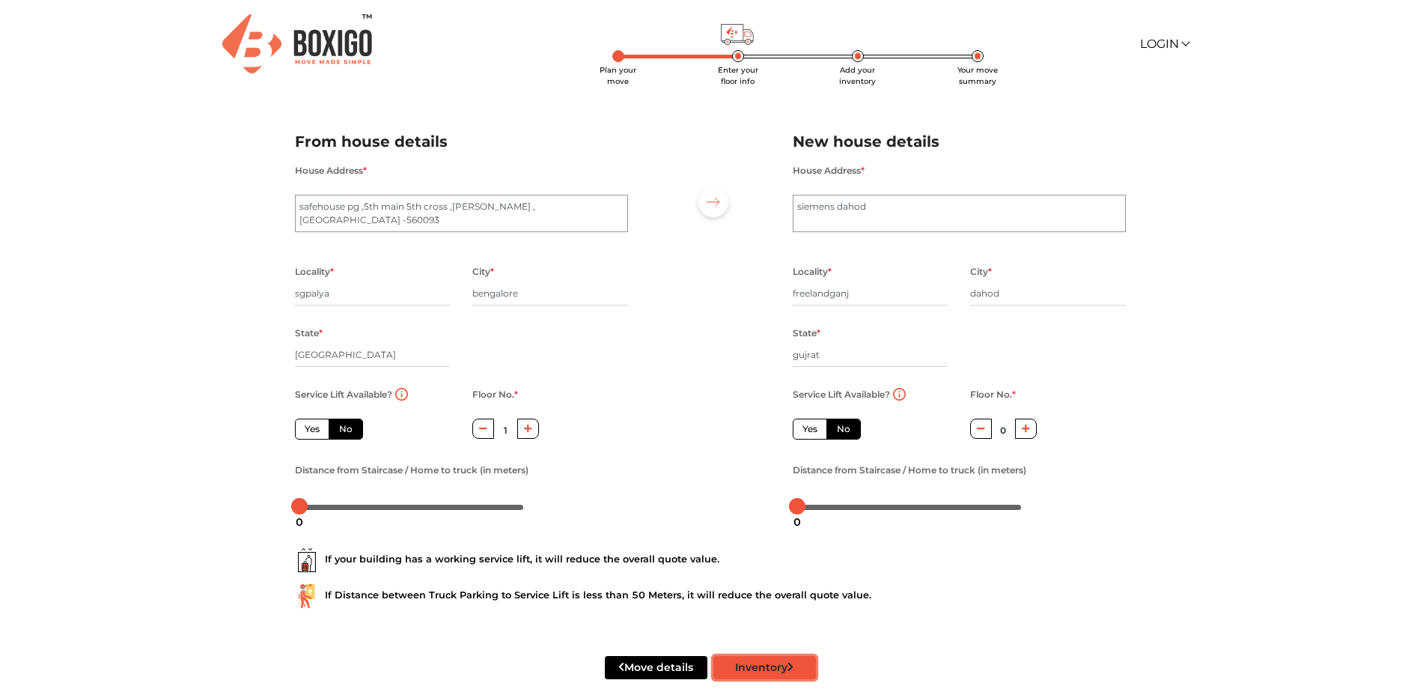
click at [758, 668] on button "Inventory" at bounding box center [765, 667] width 103 height 23
click at [753, 672] on button "Inventory" at bounding box center [765, 667] width 103 height 23
click at [735, 673] on button "Inventory" at bounding box center [765, 667] width 103 height 23
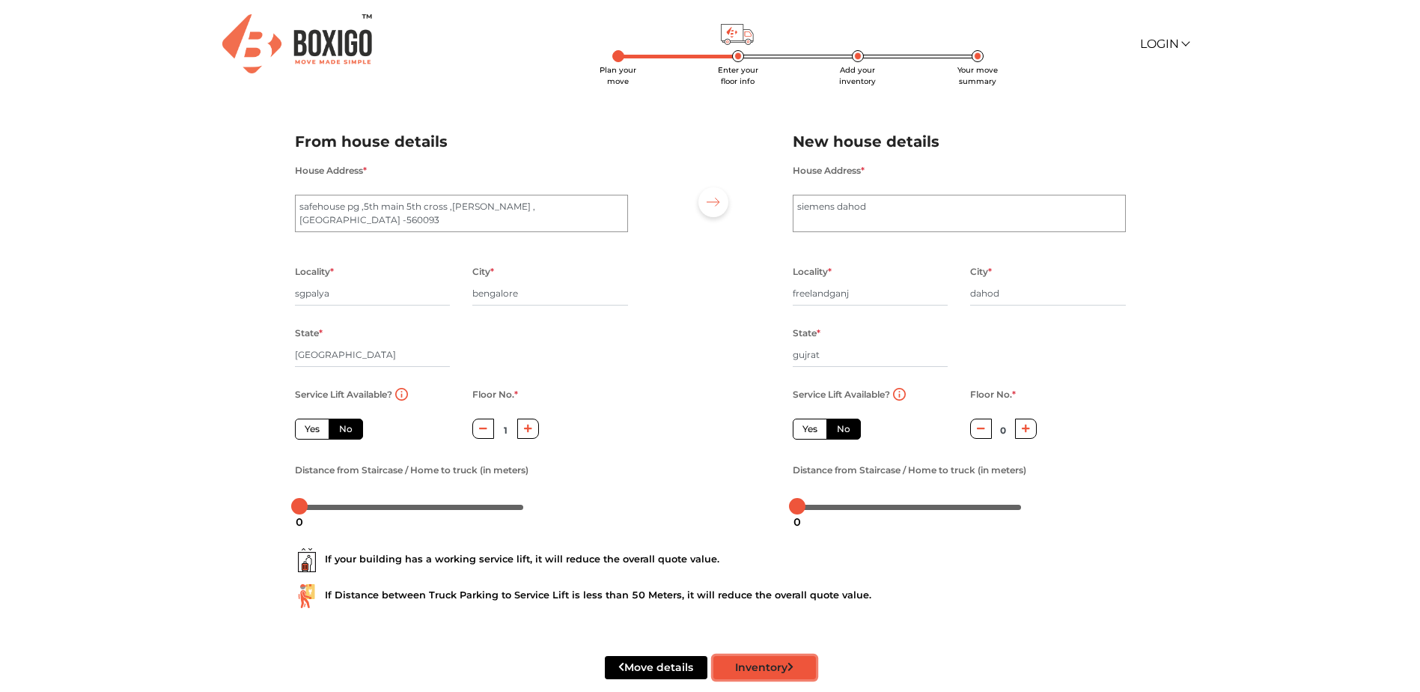
click at [735, 673] on button "Inventory" at bounding box center [765, 667] width 103 height 23
radio input "true"
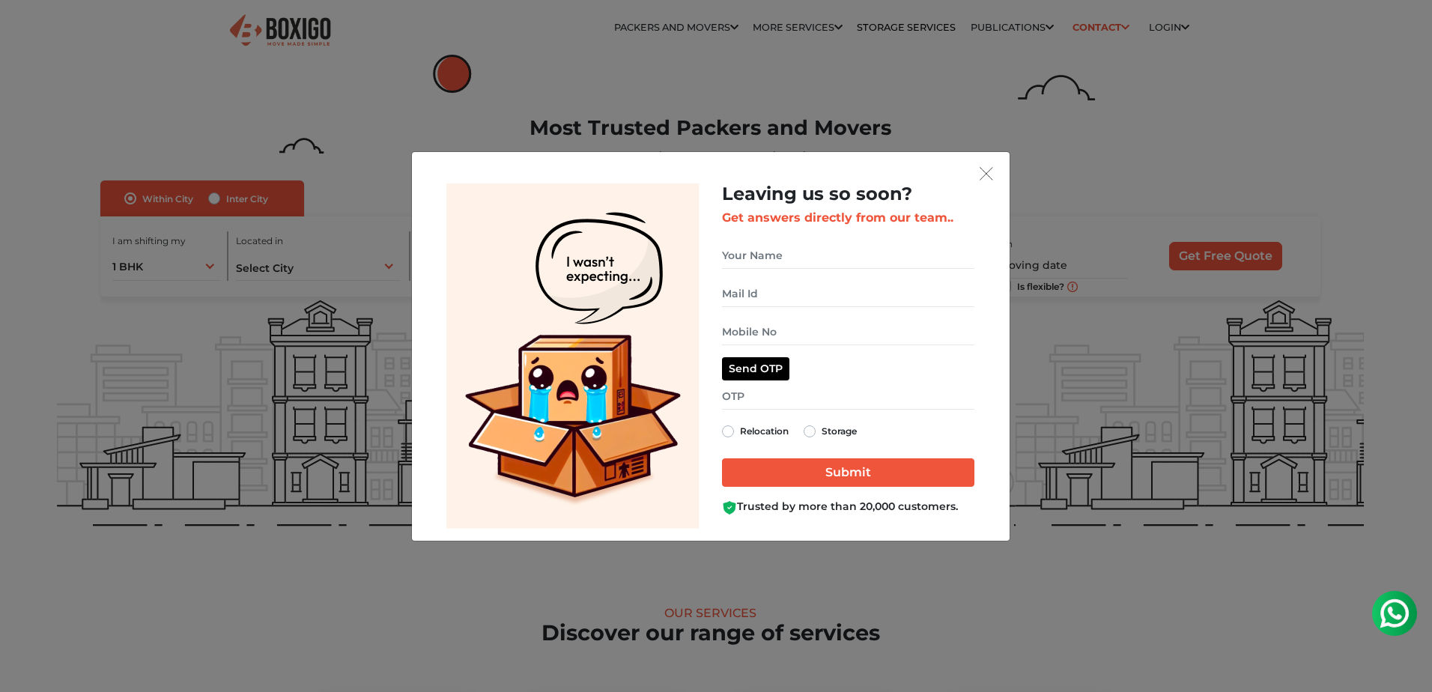
click at [742, 240] on div "Leaving us so soon? Get answers directly from our team.. Send OTP OTP sent! Rel…" at bounding box center [848, 349] width 252 height 332
click at [742, 250] on input "get free quote dialog" at bounding box center [848, 256] width 252 height 26
type input "[PERSON_NAME]"
type input "[EMAIL_ADDRESS][DOMAIN_NAME]"
type input "06388426685"
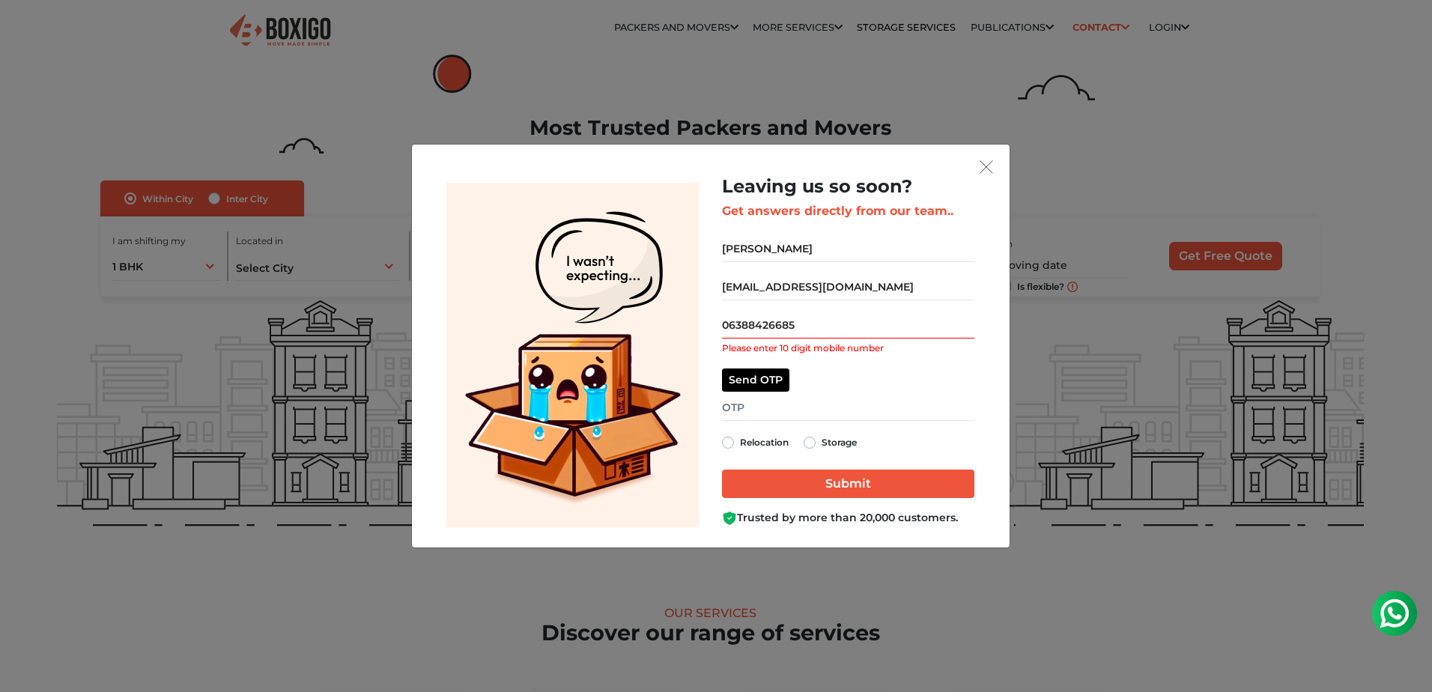
click at [761, 439] on label "Relocation" at bounding box center [764, 443] width 49 height 18
click at [734, 439] on input "Relocation" at bounding box center [728, 441] width 12 height 15
radio input "true"
click at [759, 389] on button "Send OTP" at bounding box center [755, 379] width 67 height 23
click at [732, 326] on input "06388426685" at bounding box center [848, 325] width 252 height 26
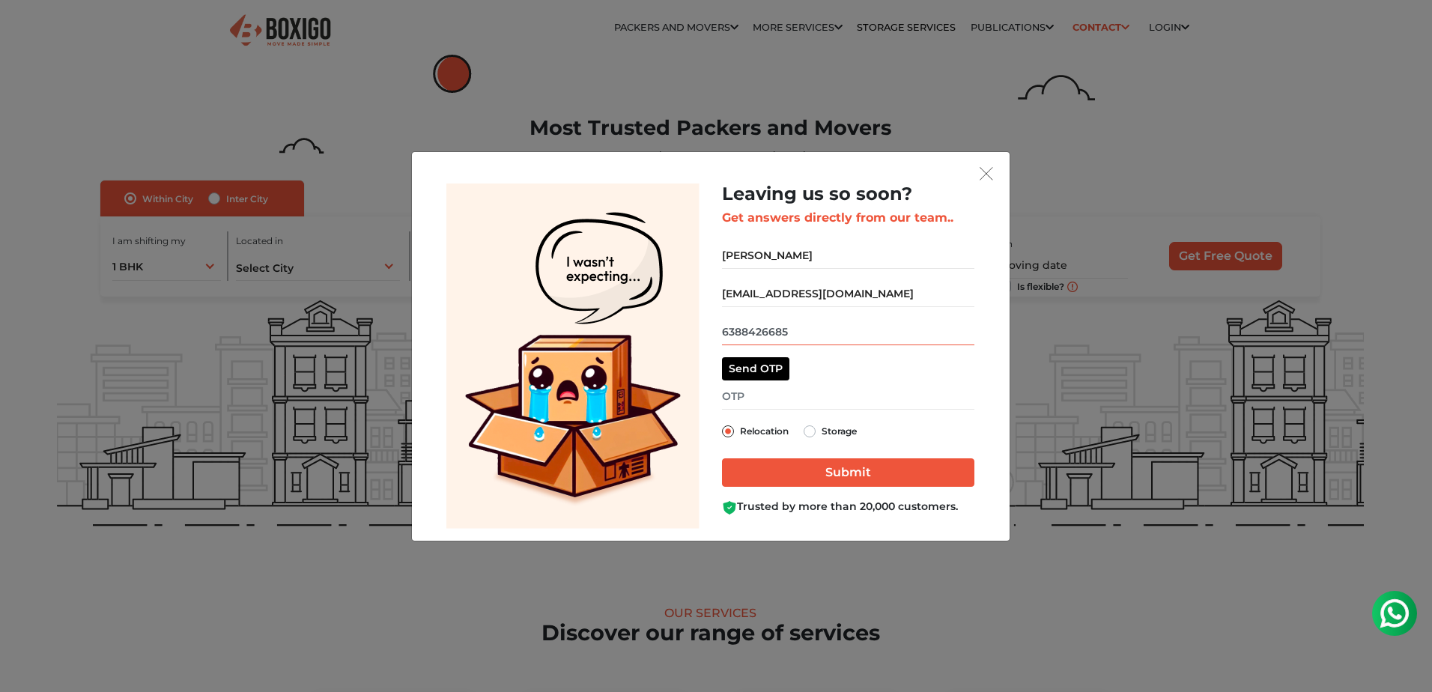
type input "6388426685"
click at [735, 369] on button "Send OTP" at bounding box center [755, 368] width 67 height 23
click at [741, 396] on input "get free quote dialog" at bounding box center [848, 396] width 252 height 26
type input "5828"
click at [749, 475] on input "Submit" at bounding box center [848, 472] width 252 height 28
